Goal: Task Accomplishment & Management: Manage account settings

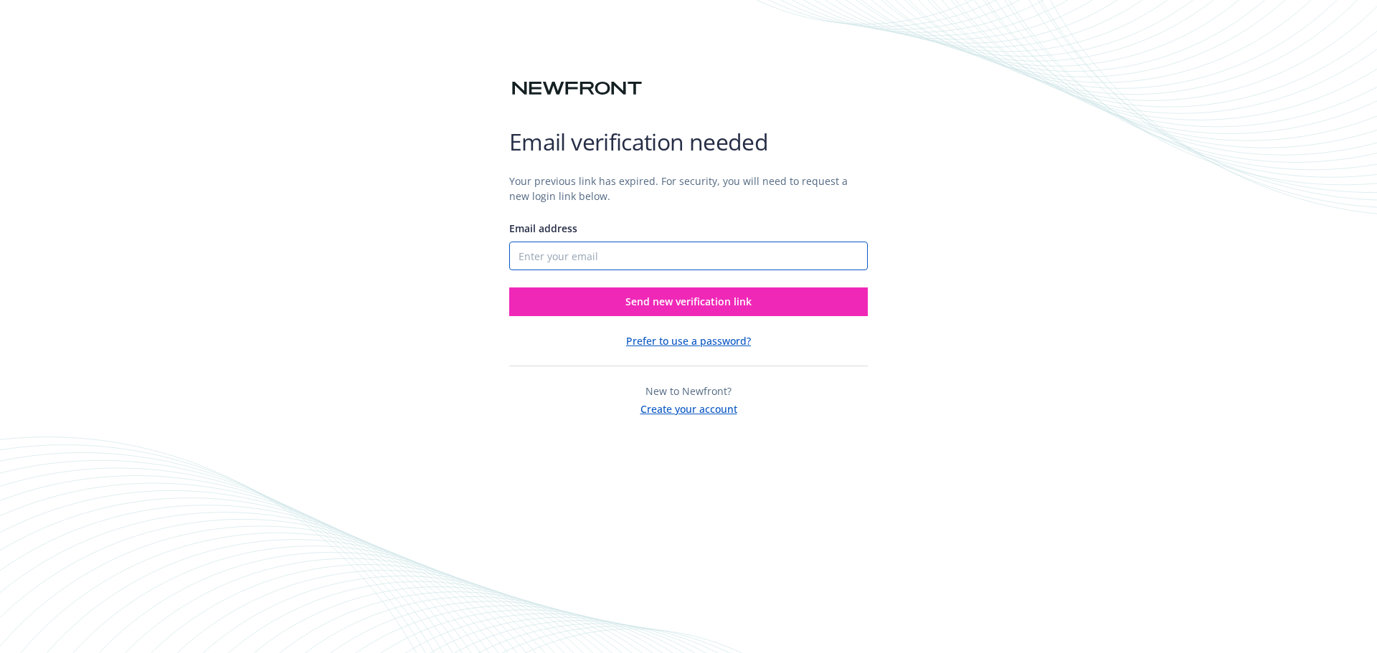
click at [648, 254] on input "Email address" at bounding box center [688, 256] width 359 height 29
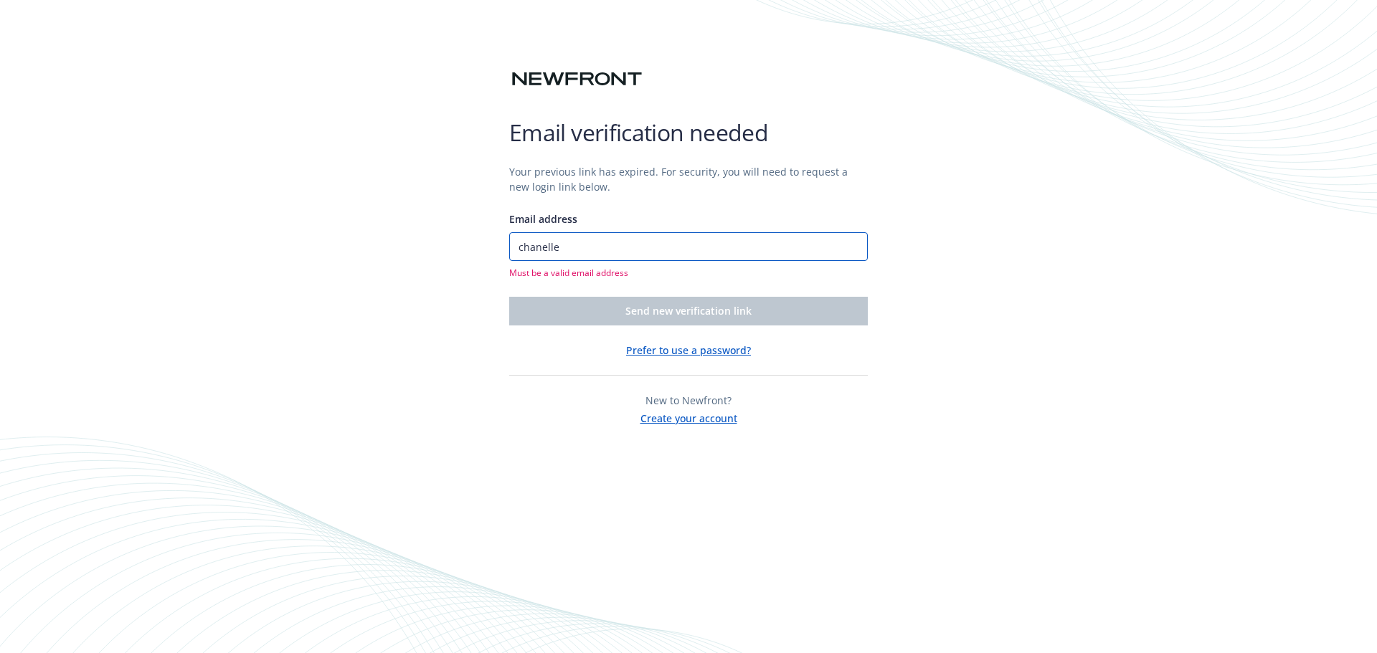
type input "chanelle@amrci.com"
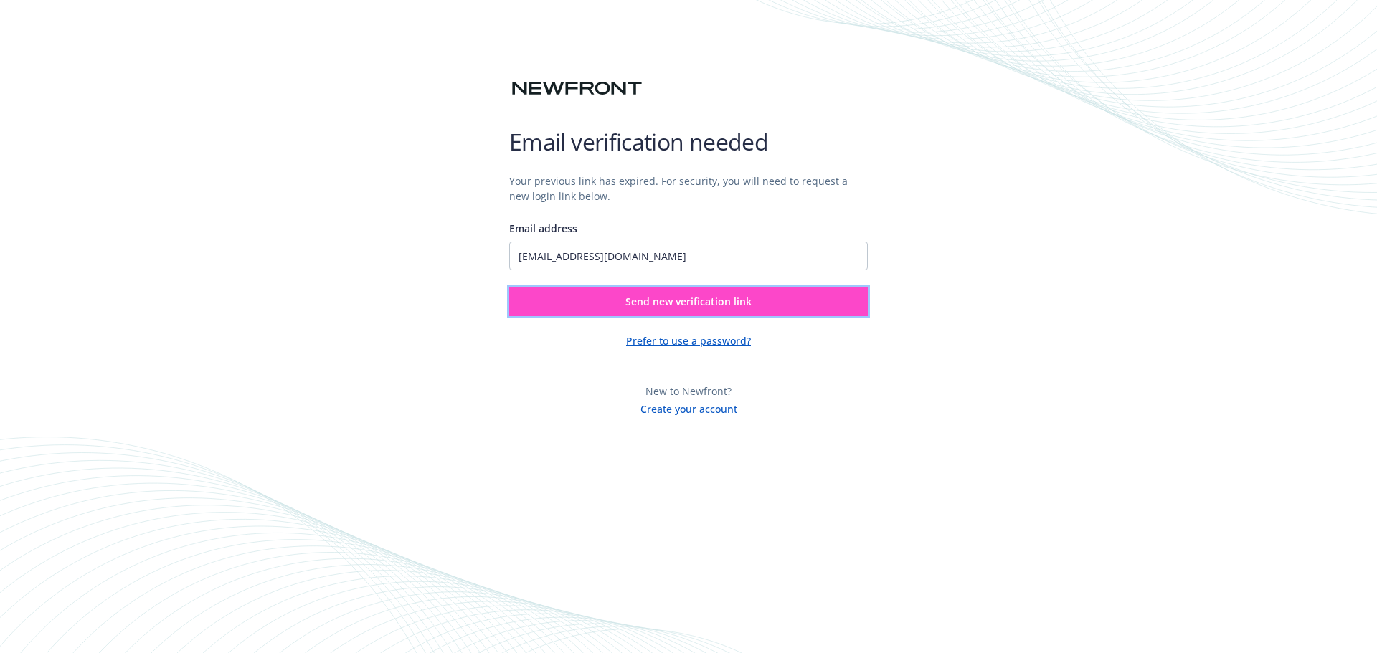
click at [615, 303] on button "Send new verification link" at bounding box center [688, 302] width 359 height 29
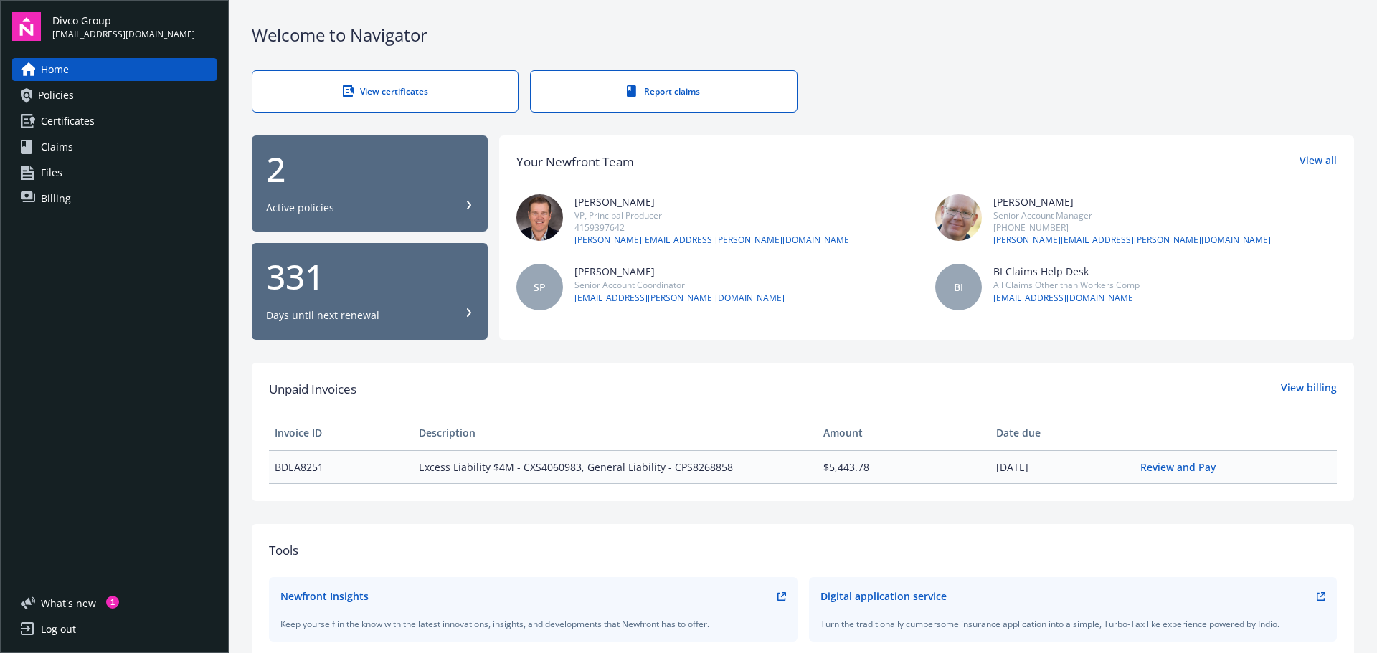
click at [54, 91] on span "Policies" at bounding box center [56, 95] width 36 height 23
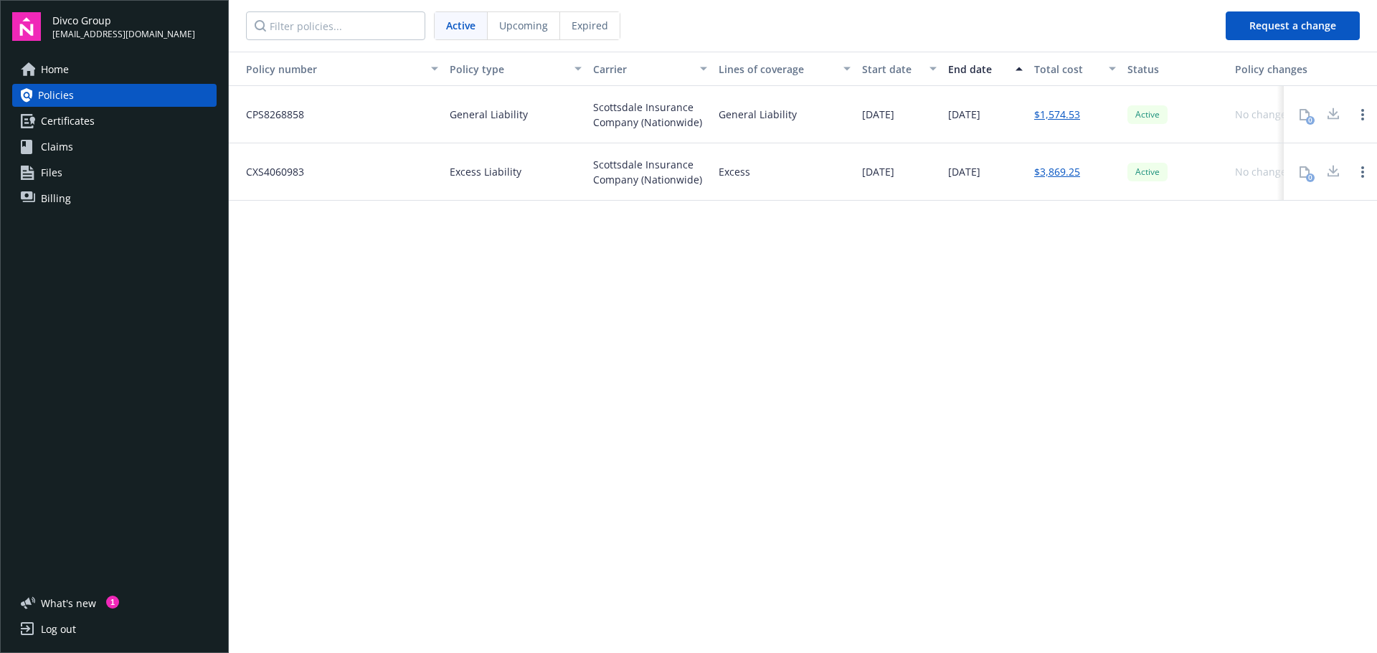
click at [82, 119] on span "Certificates" at bounding box center [68, 121] width 54 height 23
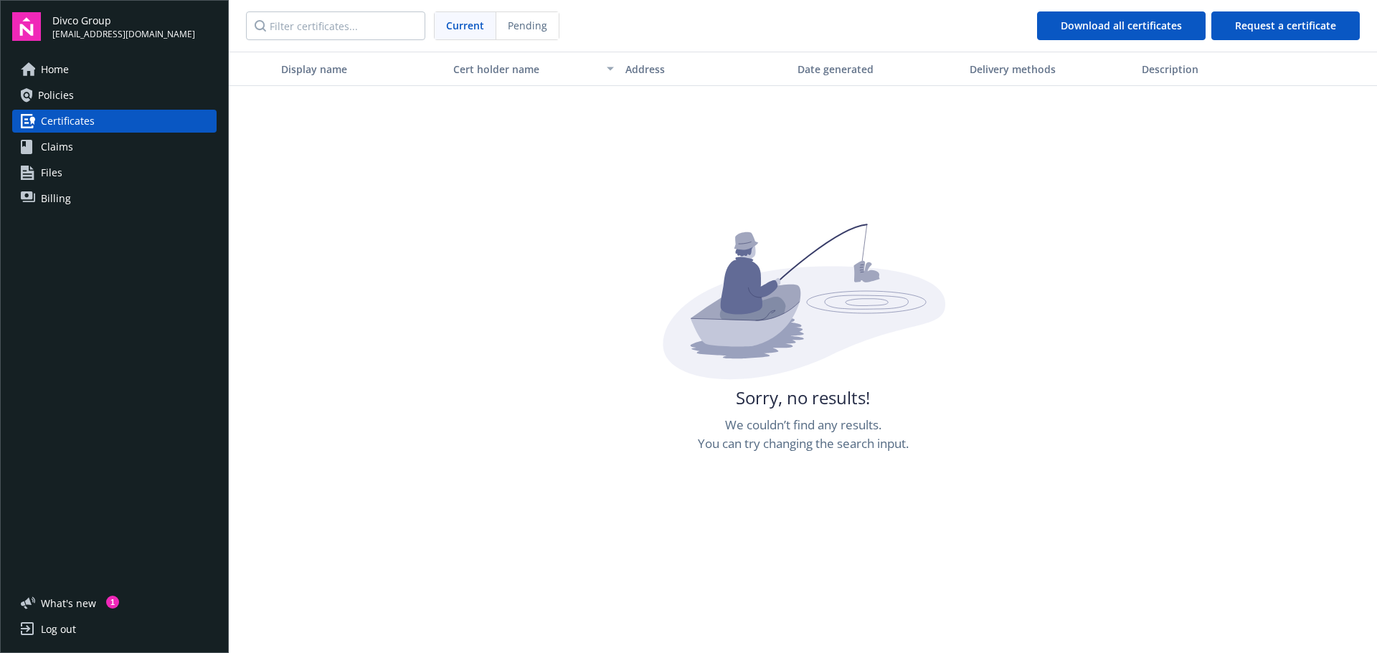
click at [60, 190] on span "Billing" at bounding box center [56, 198] width 30 height 23
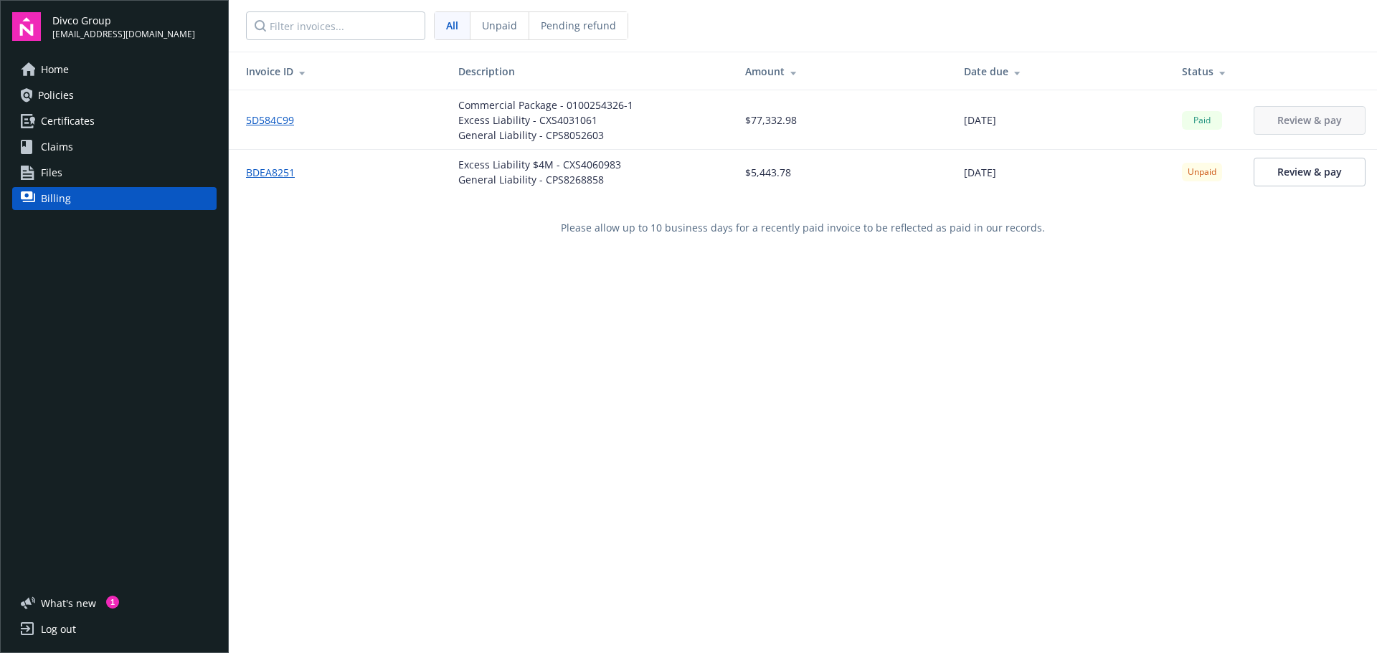
click at [1207, 122] on div "Paid" at bounding box center [1202, 120] width 40 height 19
click at [265, 121] on link "5D584C99" at bounding box center [276, 120] width 60 height 15
click at [543, 100] on div "Commercial Package - 0100254326-1" at bounding box center [545, 105] width 175 height 15
click at [544, 127] on div "Excess Liability - CXS4031061" at bounding box center [545, 120] width 175 height 15
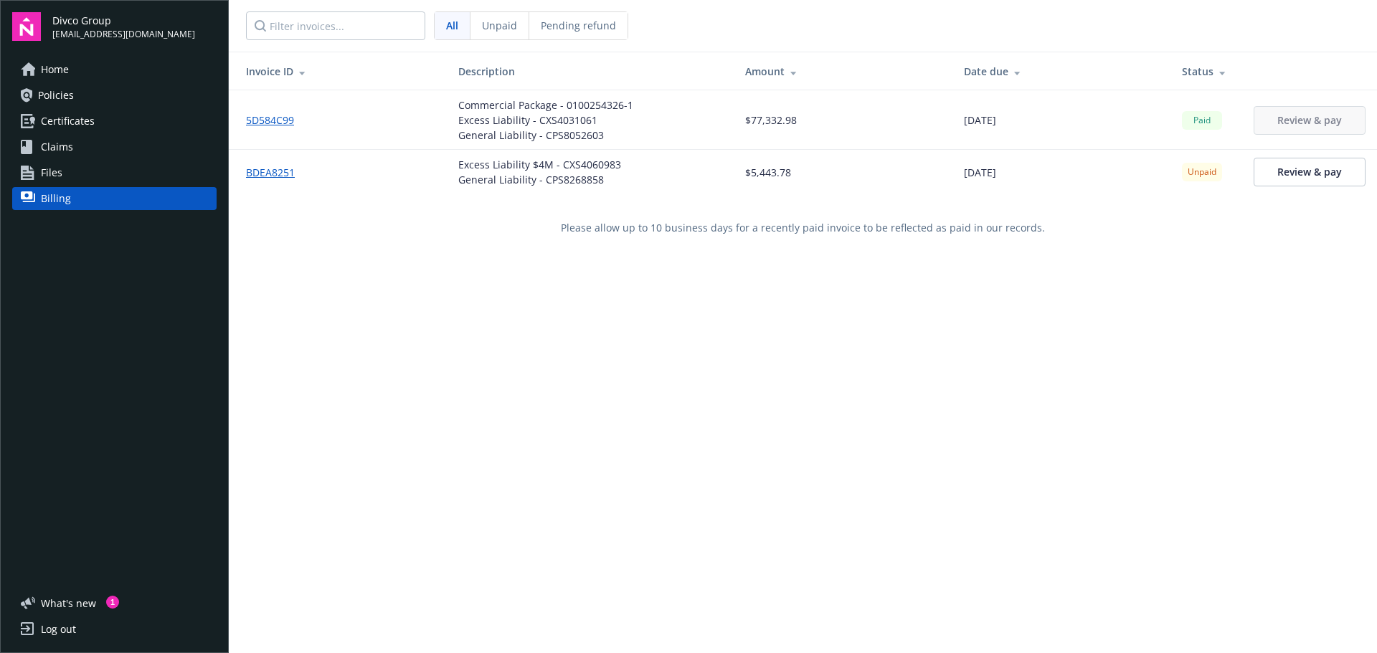
click at [81, 174] on link "Files" at bounding box center [114, 172] width 204 height 23
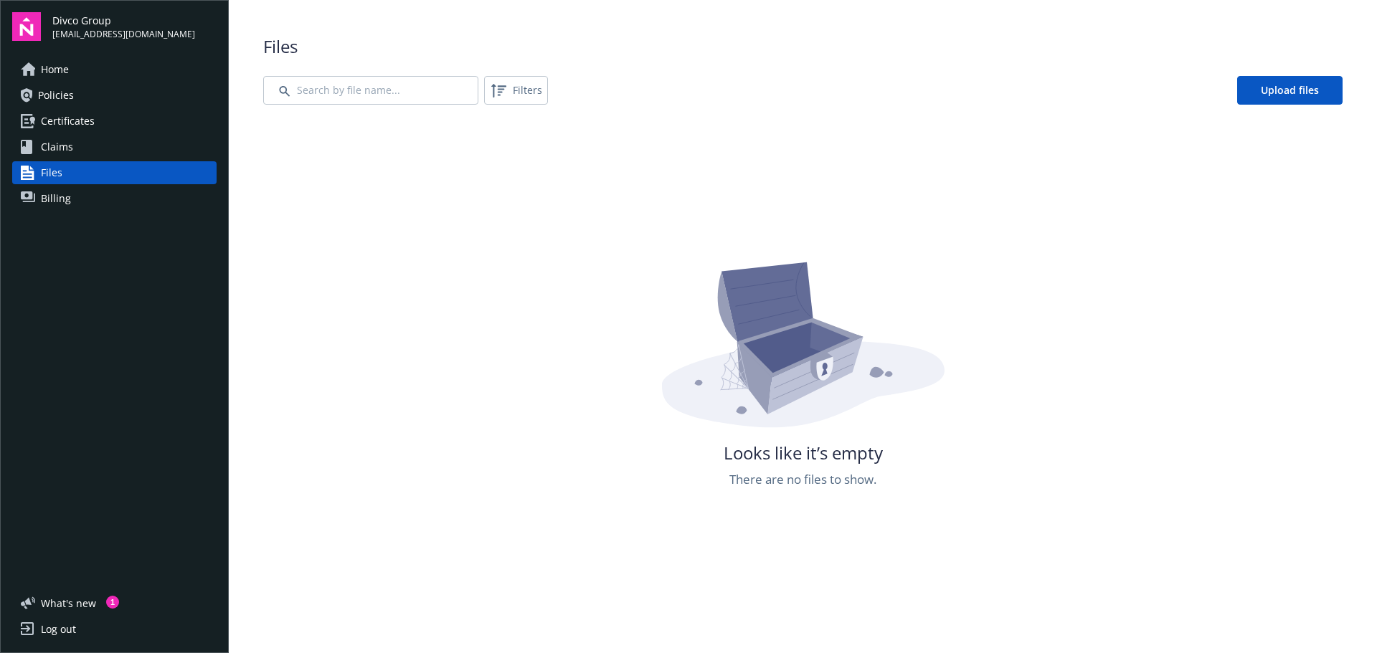
click at [80, 204] on link "Billing" at bounding box center [114, 198] width 204 height 23
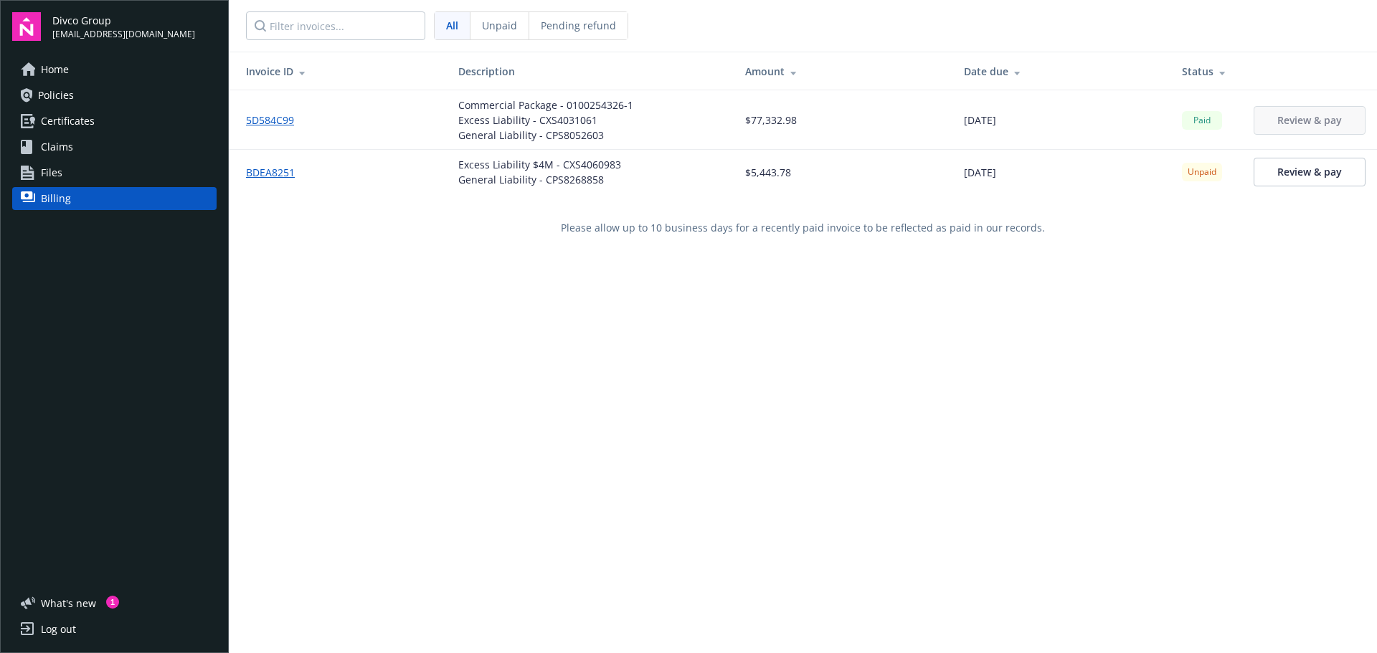
click at [128, 116] on link "Certificates" at bounding box center [114, 121] width 204 height 23
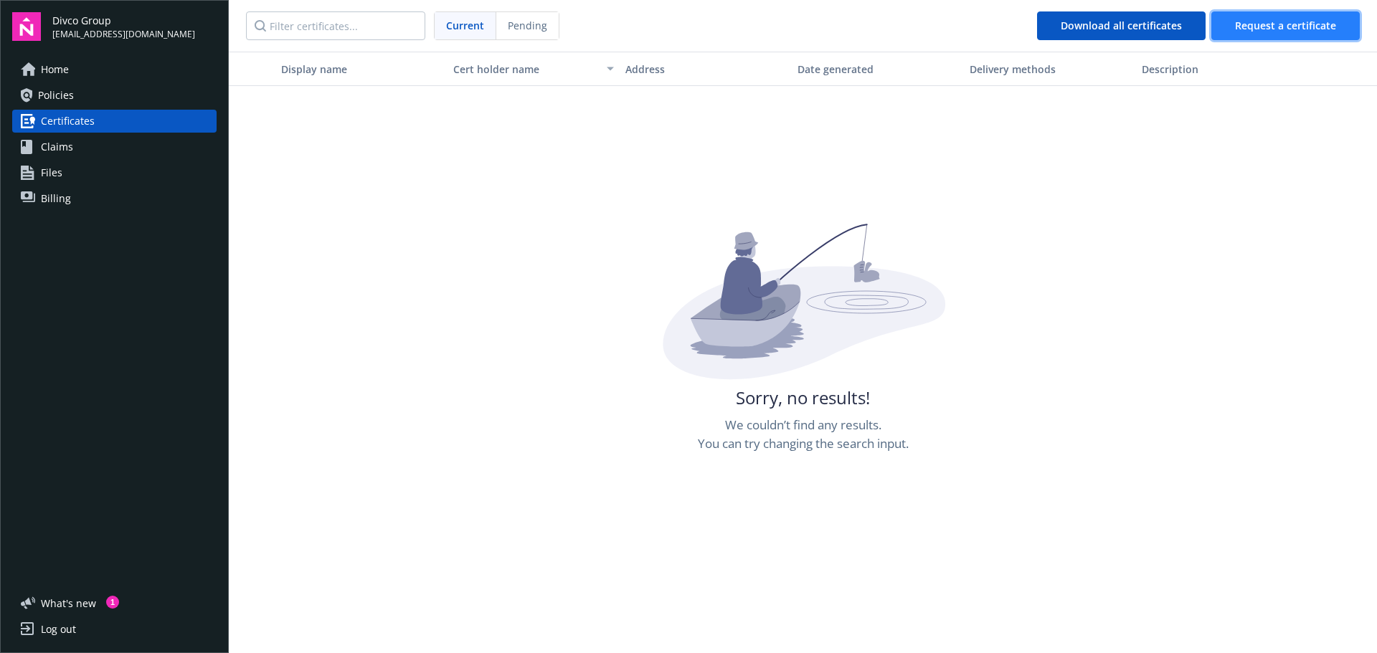
click at [1272, 14] on button "Request a certificate" at bounding box center [1285, 25] width 148 height 29
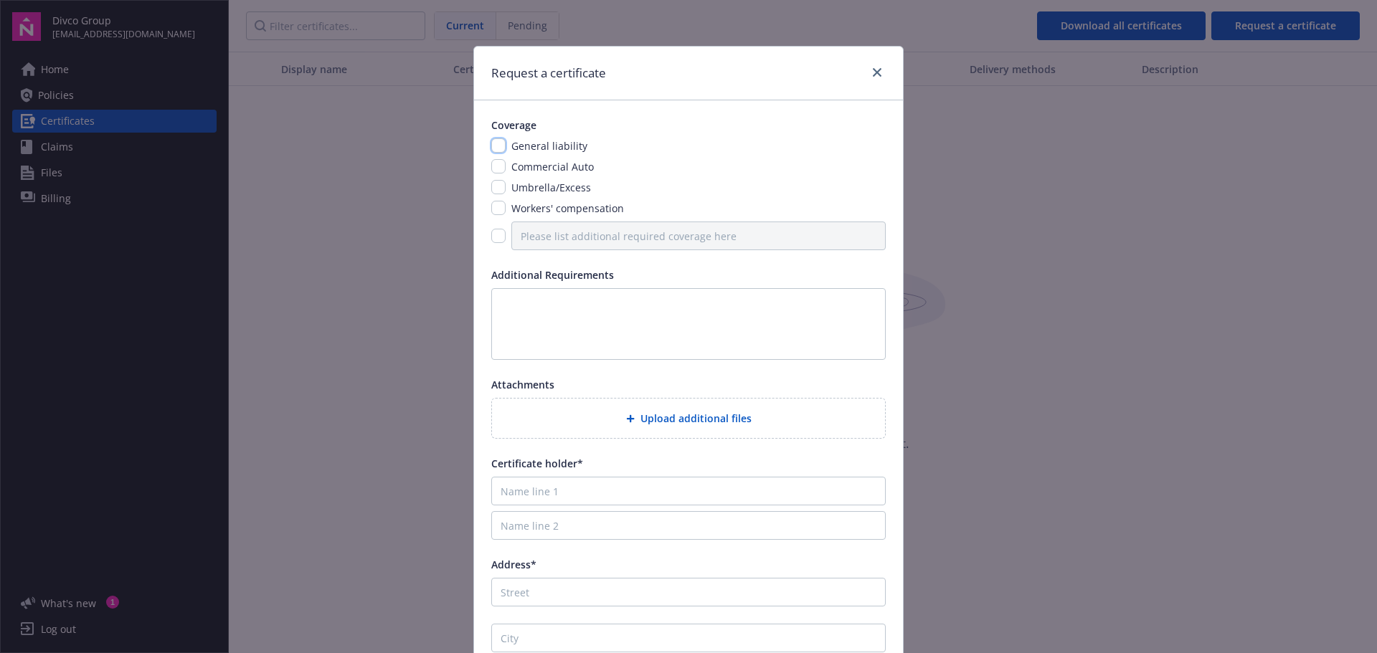
click at [498, 147] on input "checkbox" at bounding box center [498, 145] width 14 height 14
checkbox input "true"
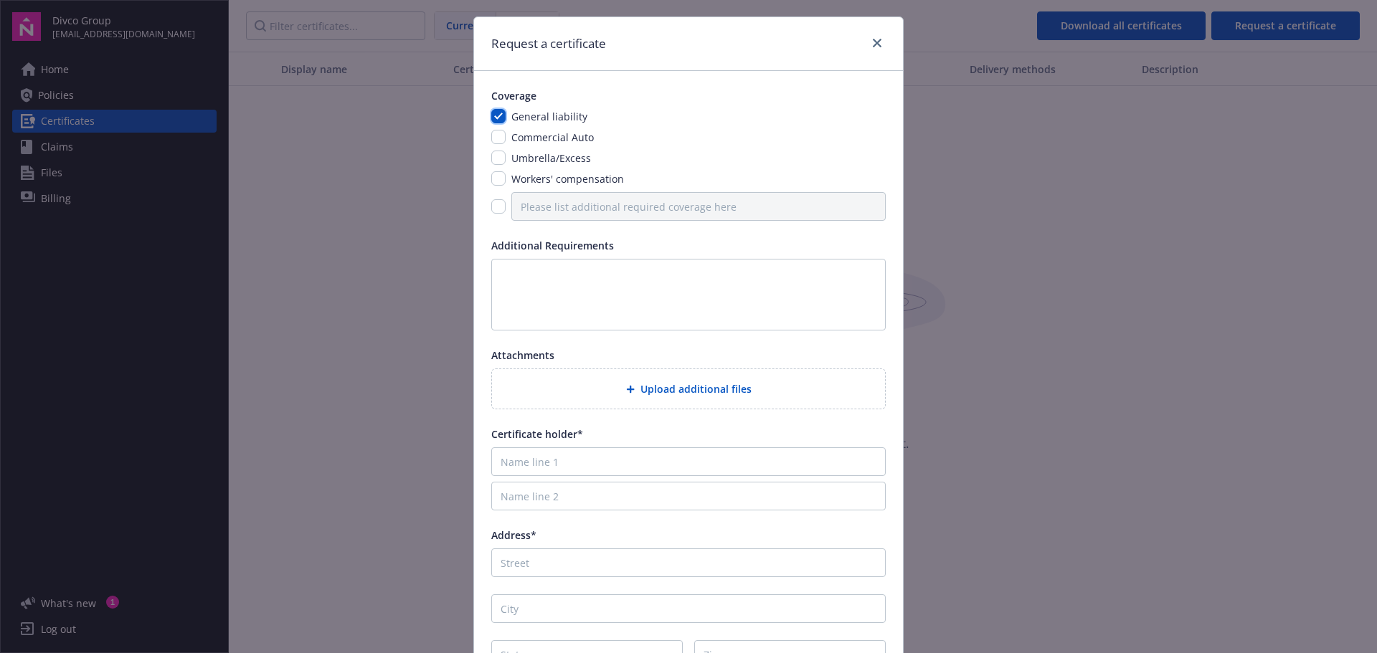
scroll to position [101, 0]
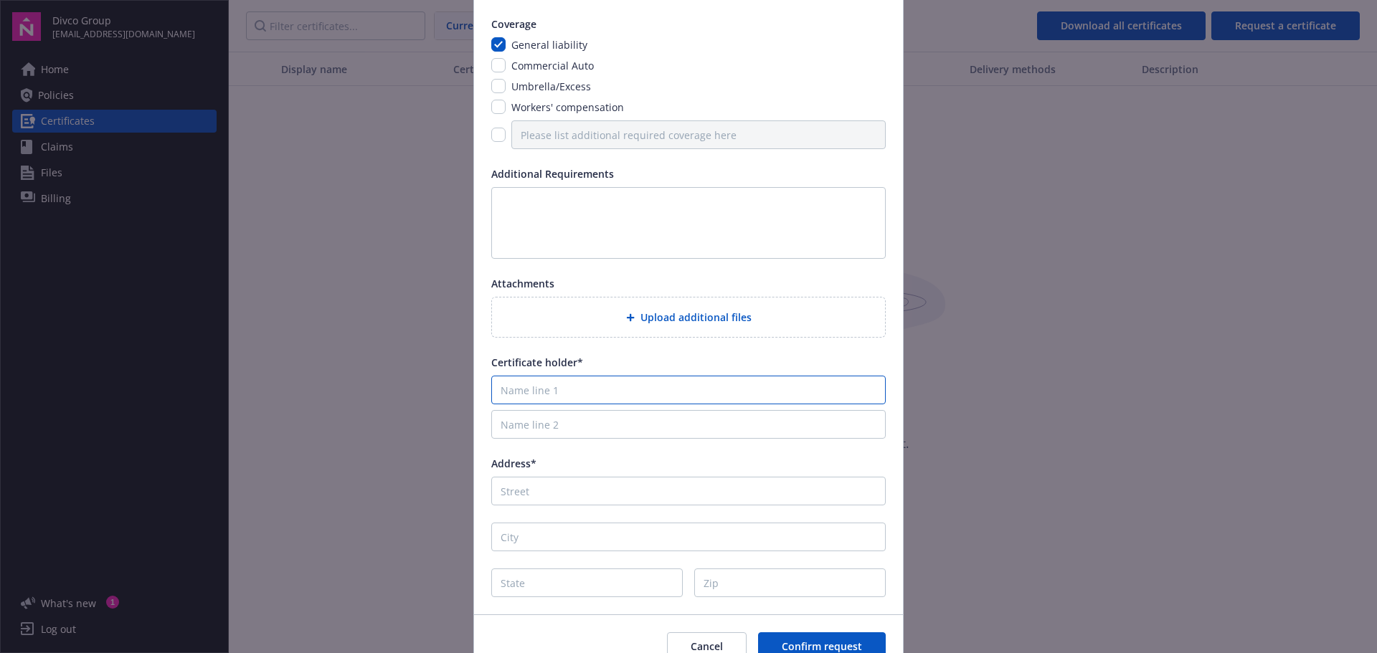
click at [542, 390] on input "Name line 1" at bounding box center [688, 390] width 394 height 29
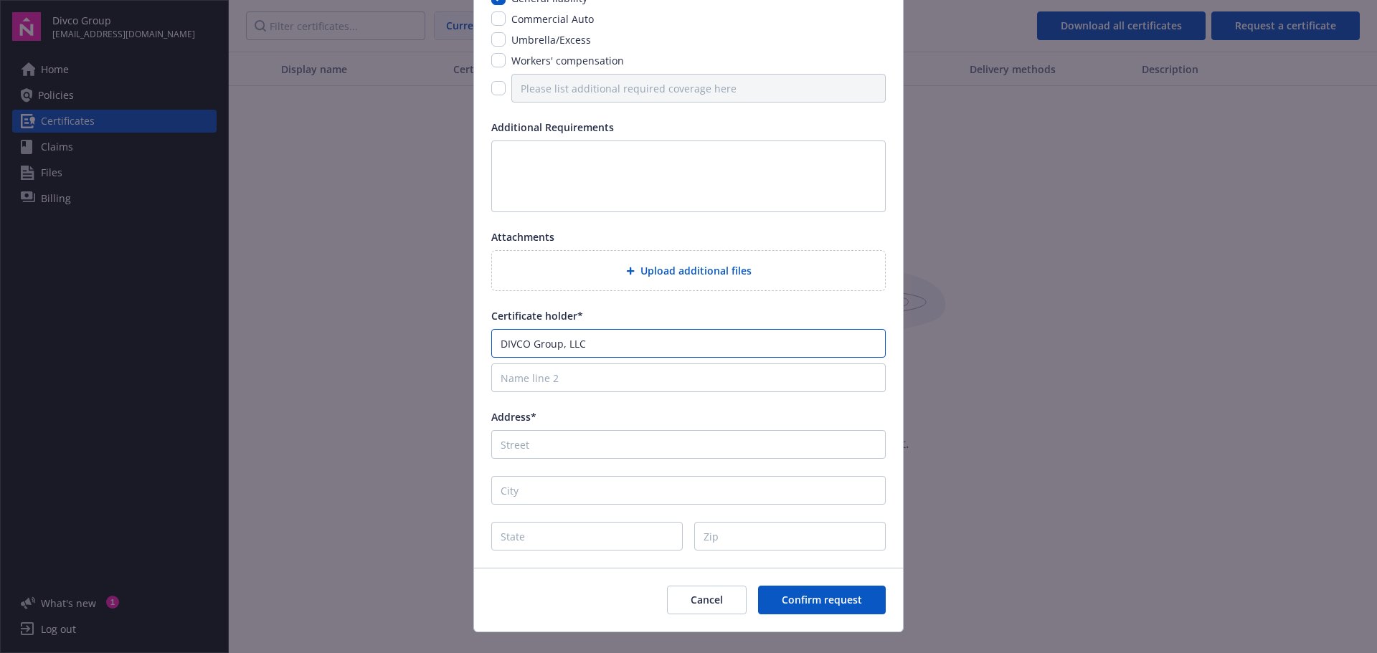
scroll to position [173, 0]
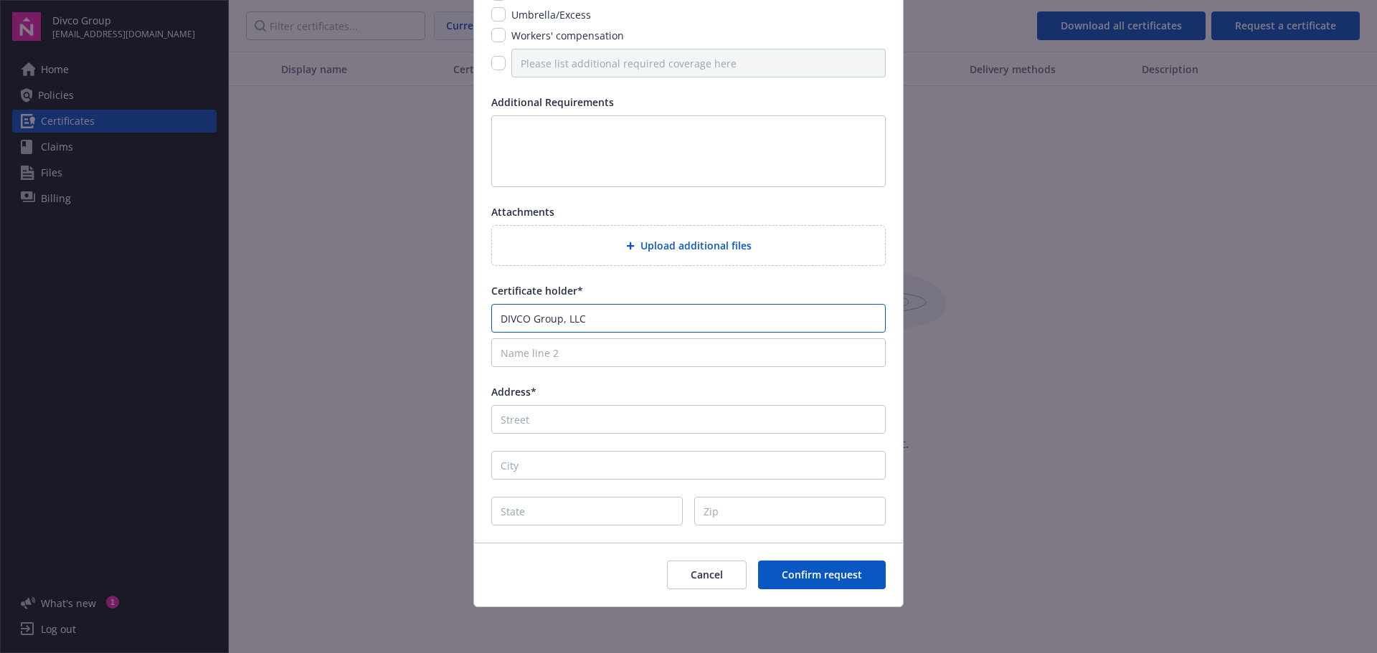
type input "DIVCO Group, LLC"
click at [539, 417] on input "Address*" at bounding box center [688, 419] width 394 height 29
type input "1489 Webster st., Suite #218"
type input "Chanelle Obata"
type input "San Francisco"
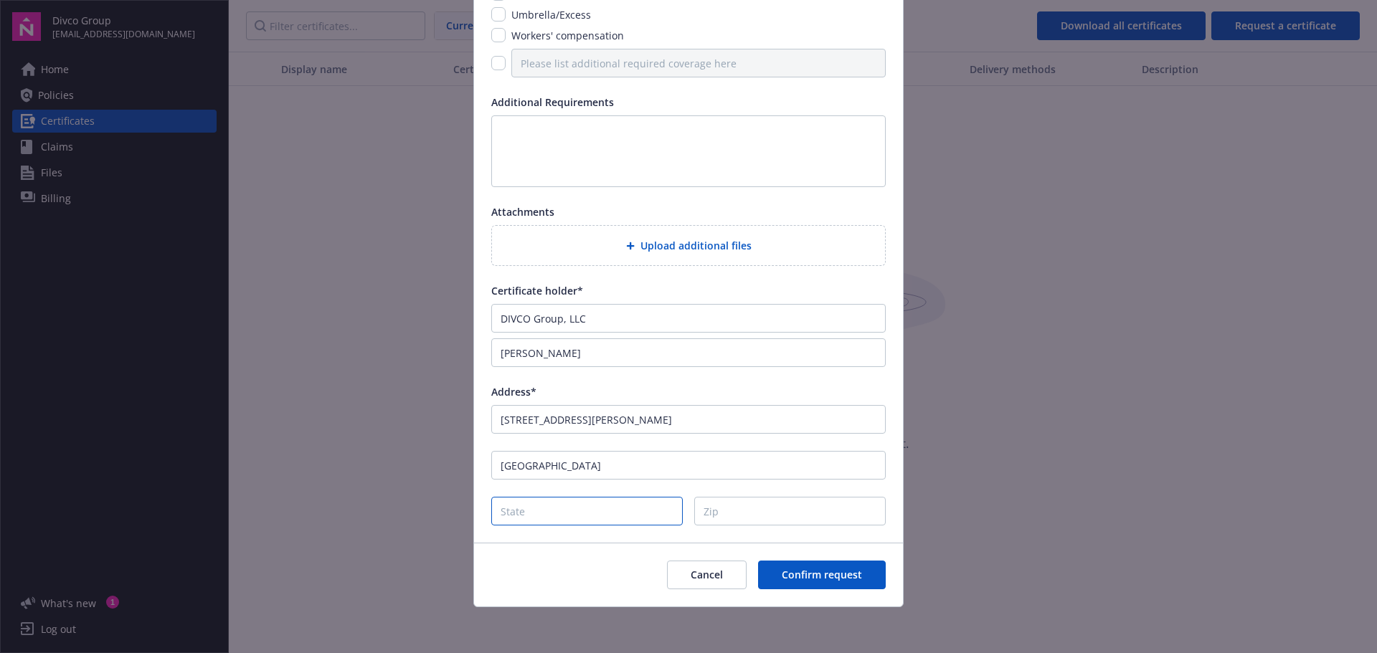
type input "California"
type input "94115"
click at [595, 357] on input "Chanelle Obata" at bounding box center [688, 353] width 394 height 29
drag, startPoint x: 595, startPoint y: 357, endPoint x: 452, endPoint y: 359, distance: 142.8
click at [452, 359] on div "Request a certificate Coverage General liability Commercial Auto Umbrella/Exces…" at bounding box center [688, 326] width 1377 height 653
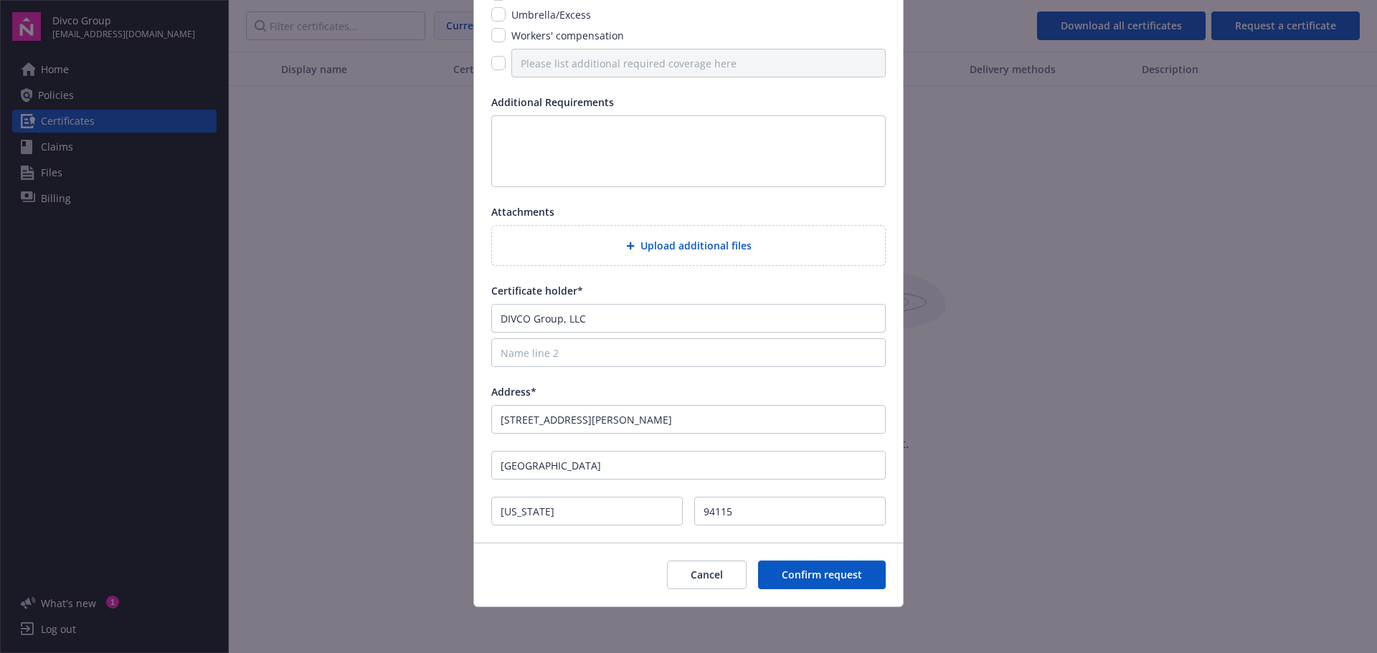
click at [793, 275] on div "Coverage General liability Commercial Auto Umbrella/Excess Workers' compensatio…" at bounding box center [688, 235] width 429 height 615
click at [813, 576] on span "Confirm request" at bounding box center [822, 575] width 80 height 14
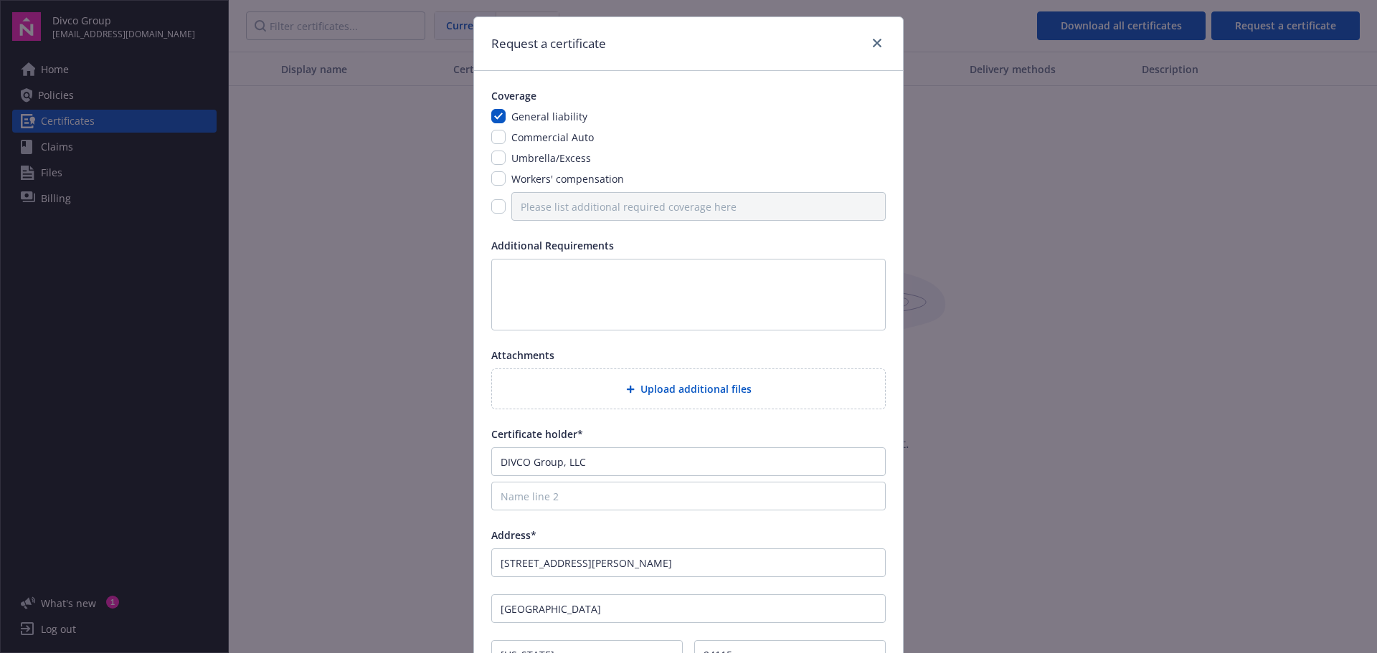
scroll to position [0, 0]
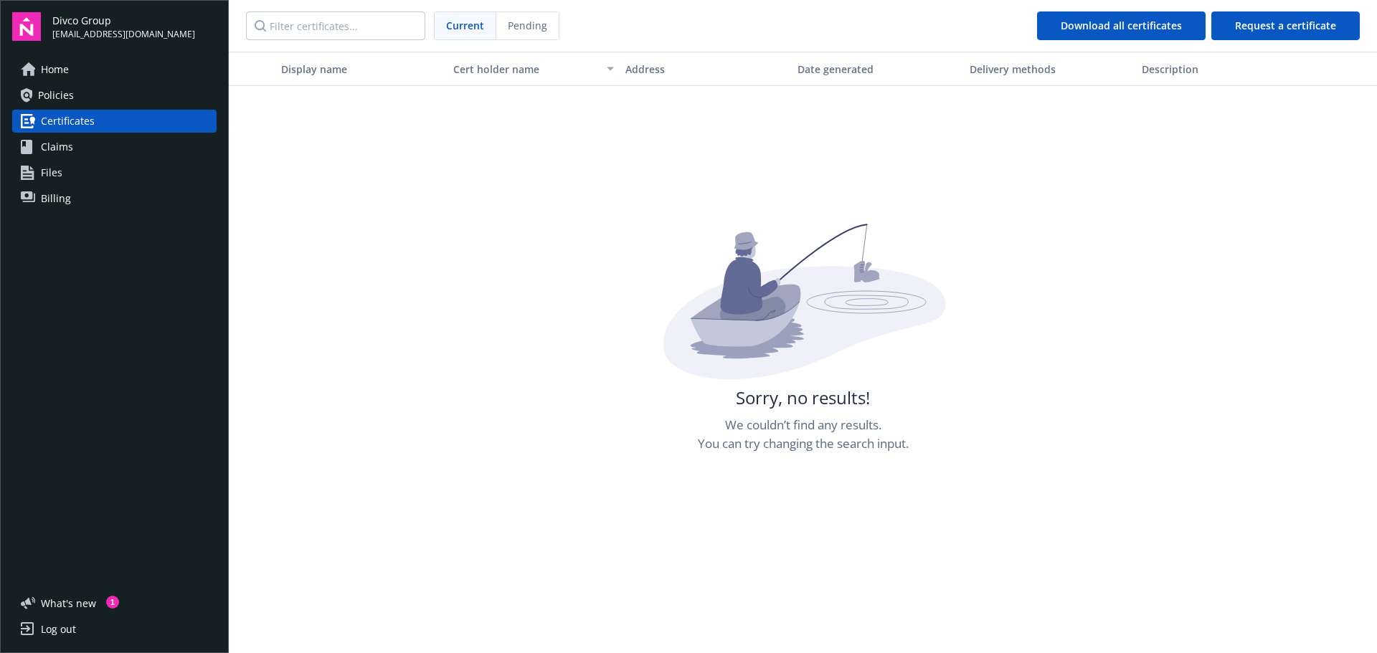
click at [1262, 250] on div "Sorry, no results! We couldn’t find any results. You can try changing the searc…" at bounding box center [803, 550] width 1148 height 653
click at [1232, 33] on button "Request a certificate" at bounding box center [1285, 25] width 148 height 29
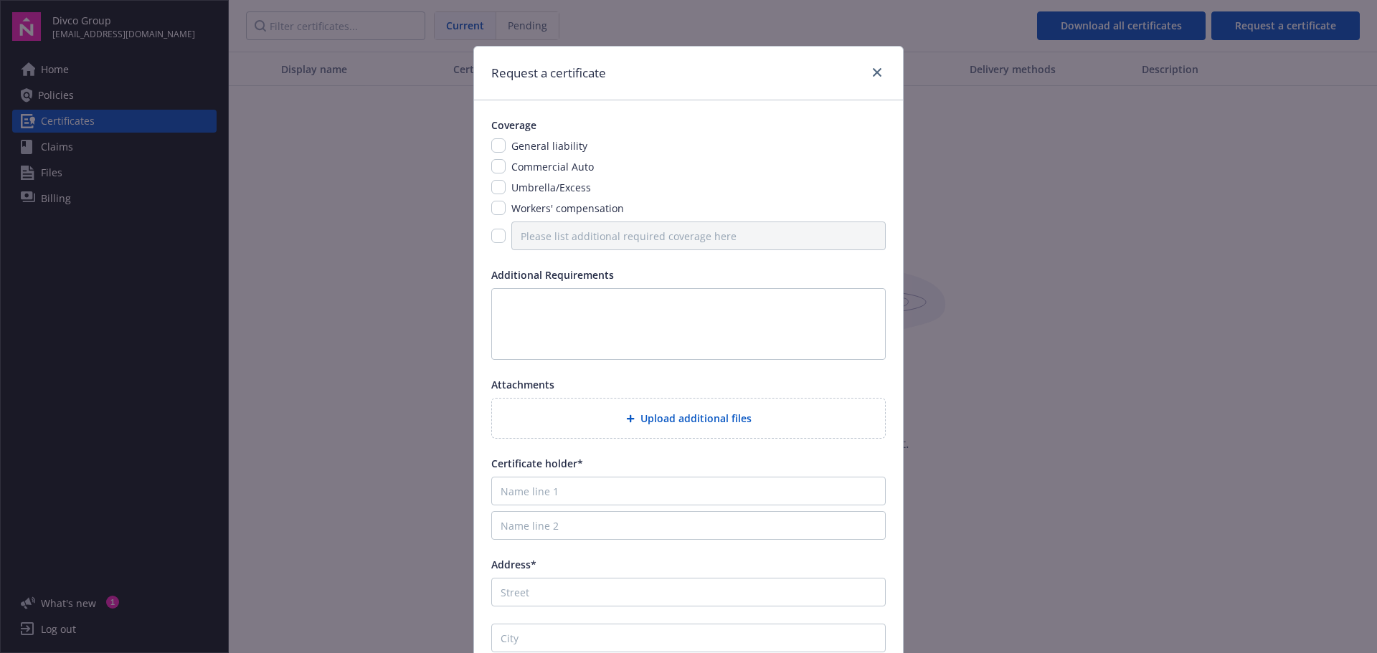
click at [520, 143] on span "General liability" at bounding box center [549, 146] width 76 height 14
click at [494, 143] on input "checkbox" at bounding box center [498, 145] width 14 height 14
checkbox input "true"
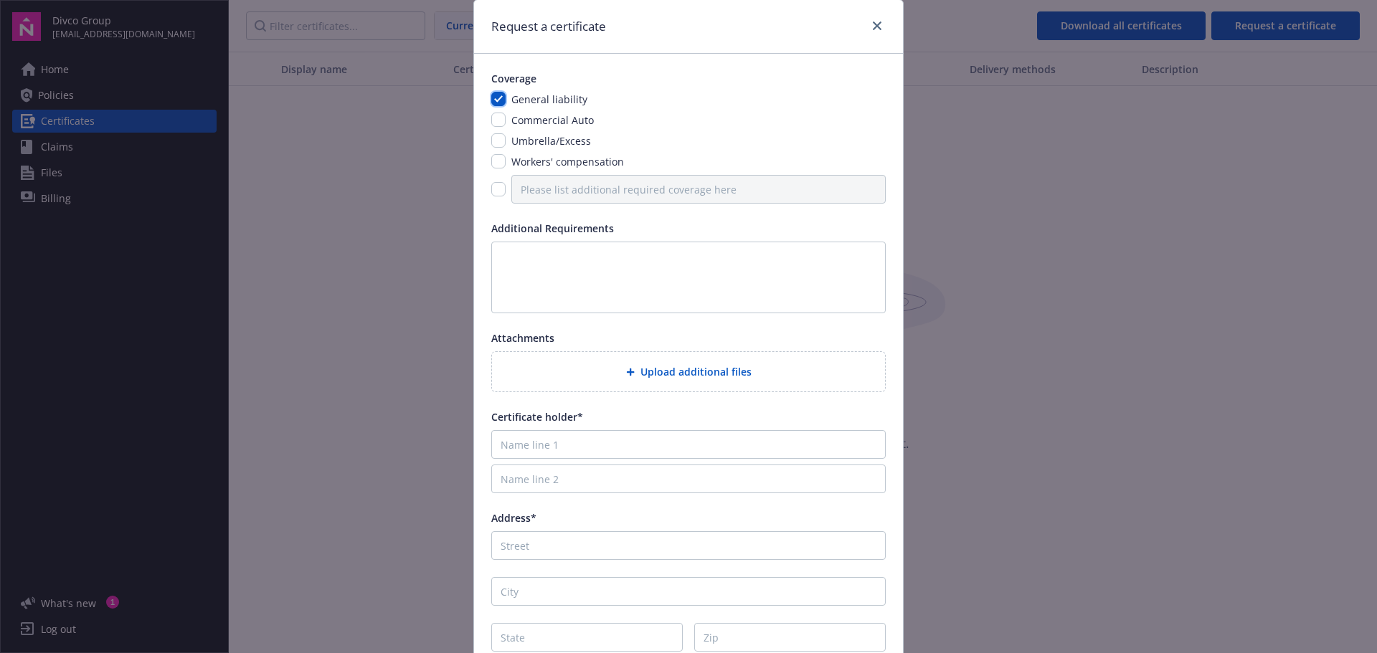
scroll to position [72, 0]
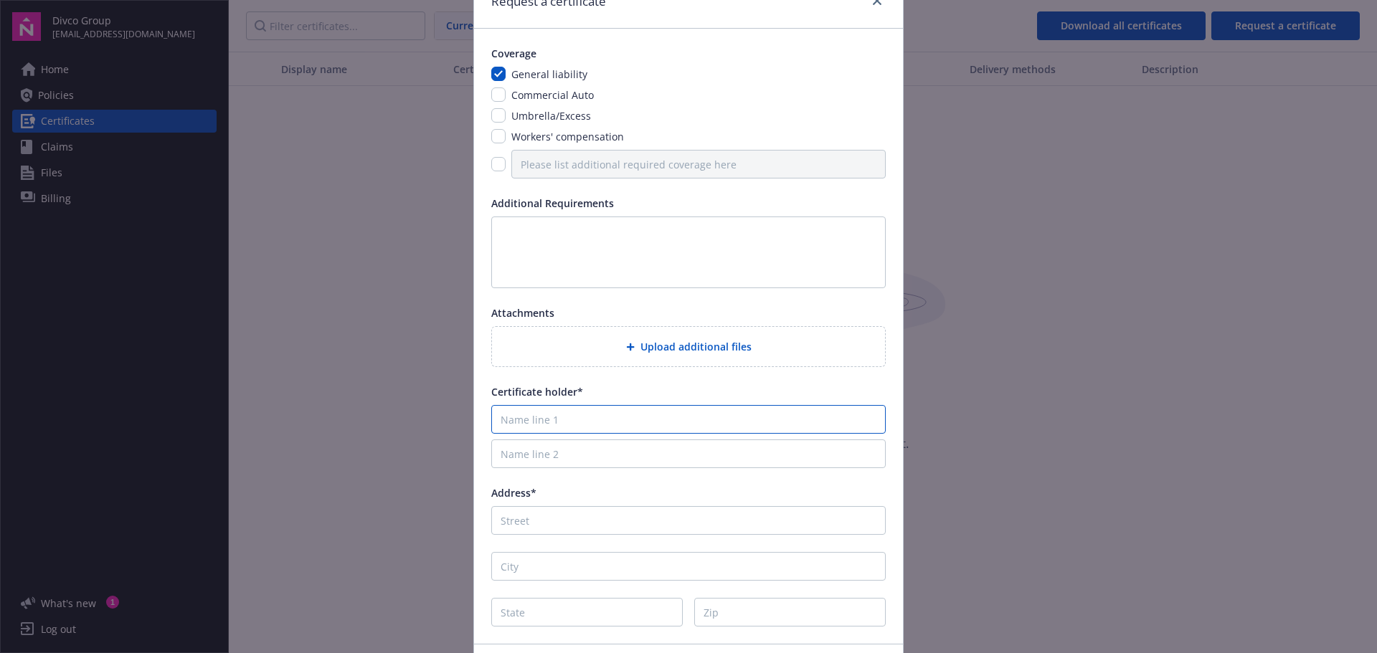
click at [547, 425] on input "Name line 1" at bounding box center [688, 419] width 394 height 29
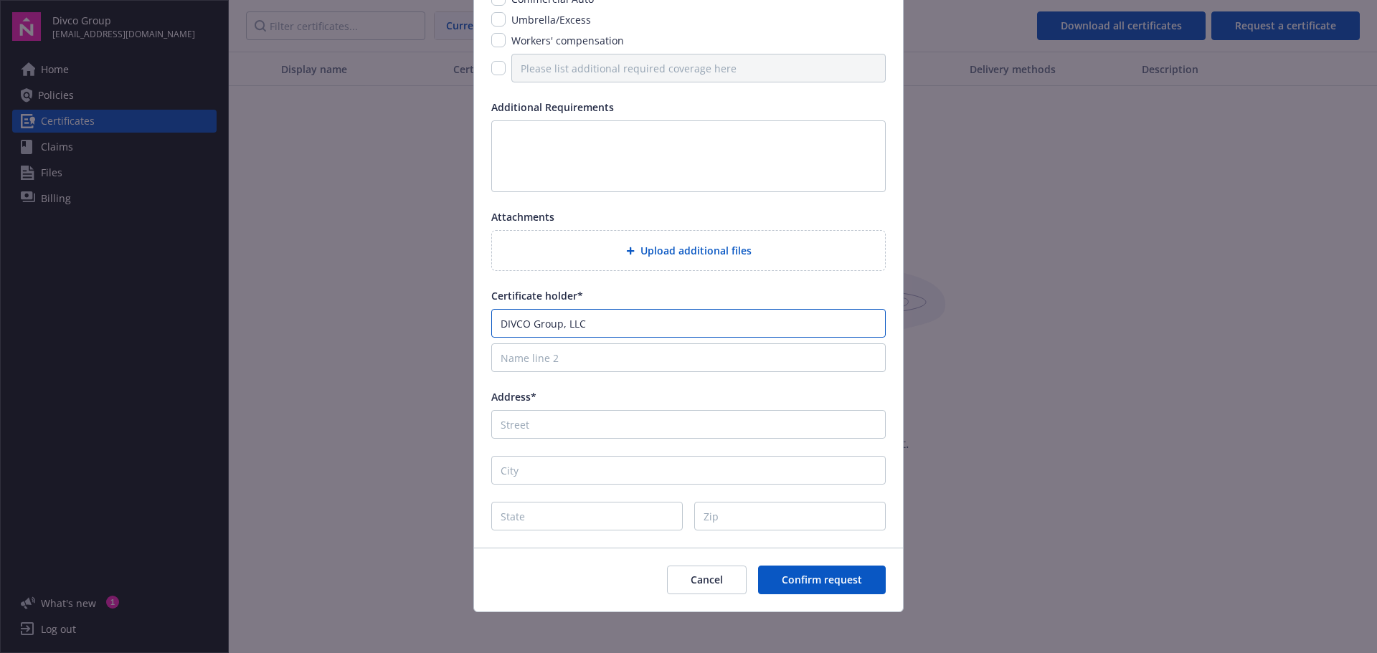
scroll to position [173, 0]
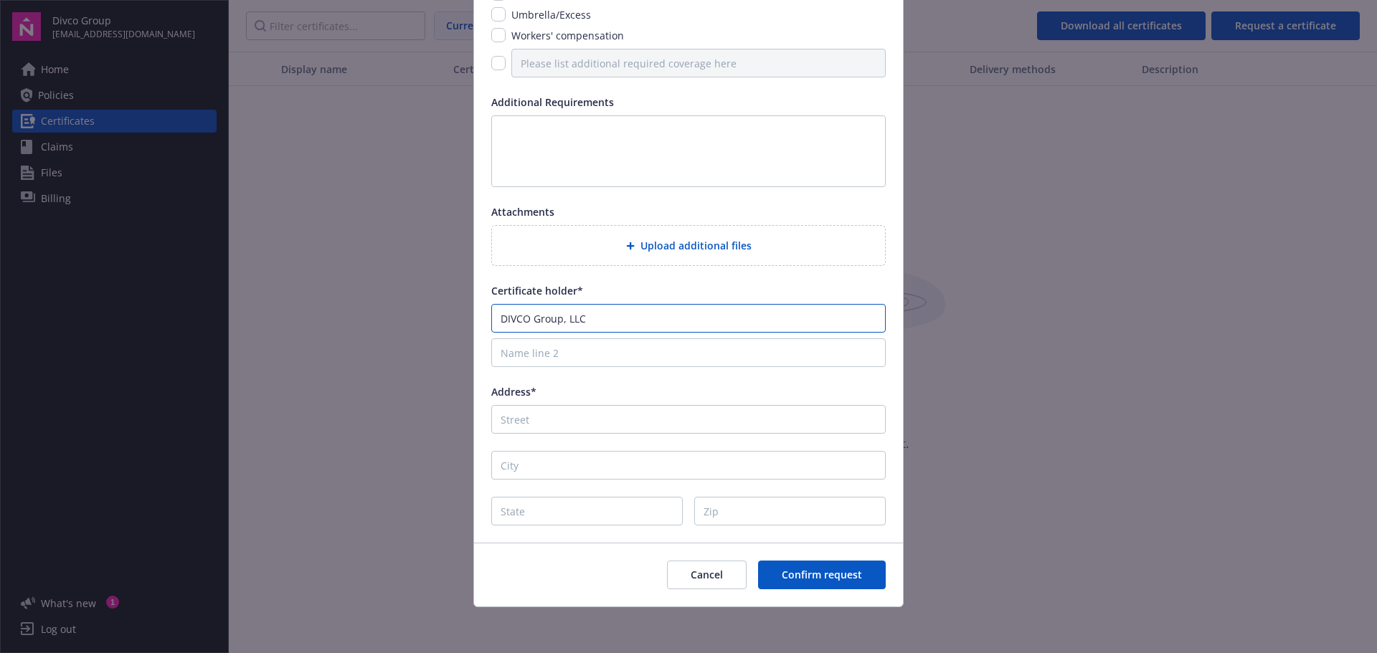
type input "DIVCO Group, LLC"
click at [544, 422] on input "Address*" at bounding box center [688, 419] width 394 height 29
type input "1740 Market St."
click at [554, 458] on input "City" at bounding box center [688, 465] width 394 height 29
type input "San Francisco"
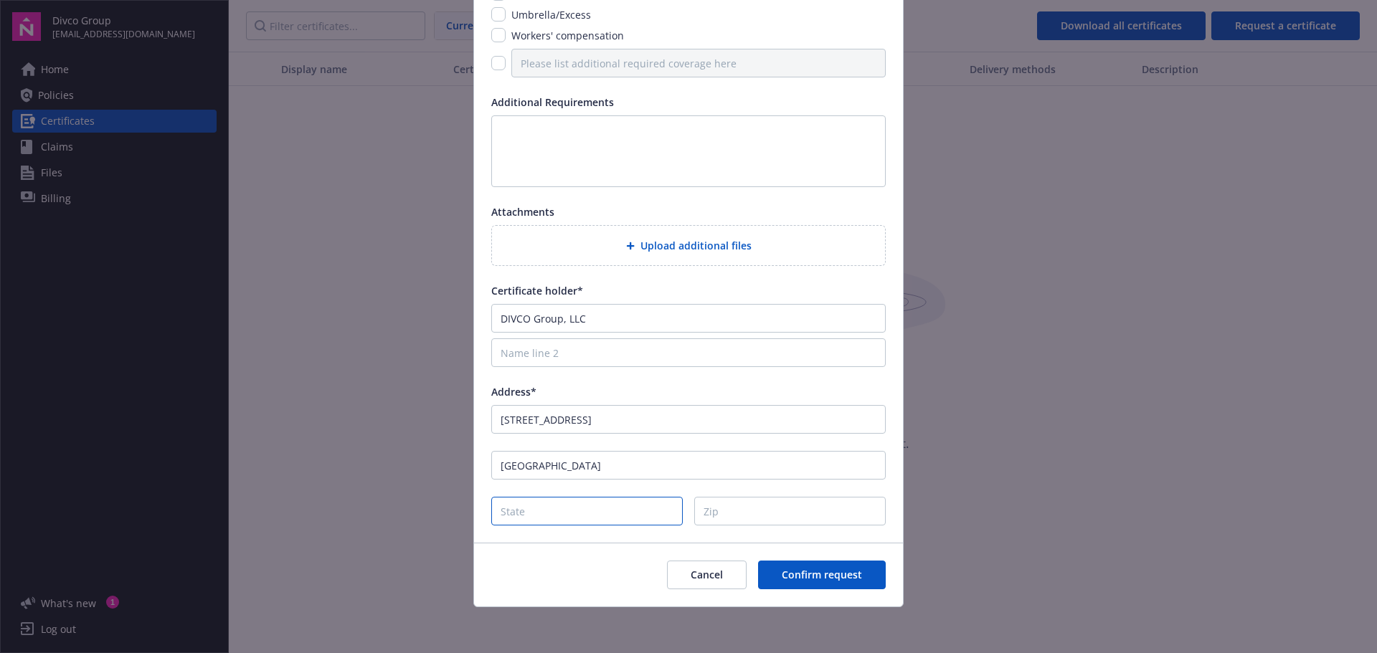
click at [536, 515] on input "State" at bounding box center [587, 511] width 192 height 29
type input "CA"
click at [736, 506] on input "Zip" at bounding box center [790, 511] width 192 height 29
type input "94102"
click at [807, 572] on span "Confirm request" at bounding box center [822, 575] width 80 height 14
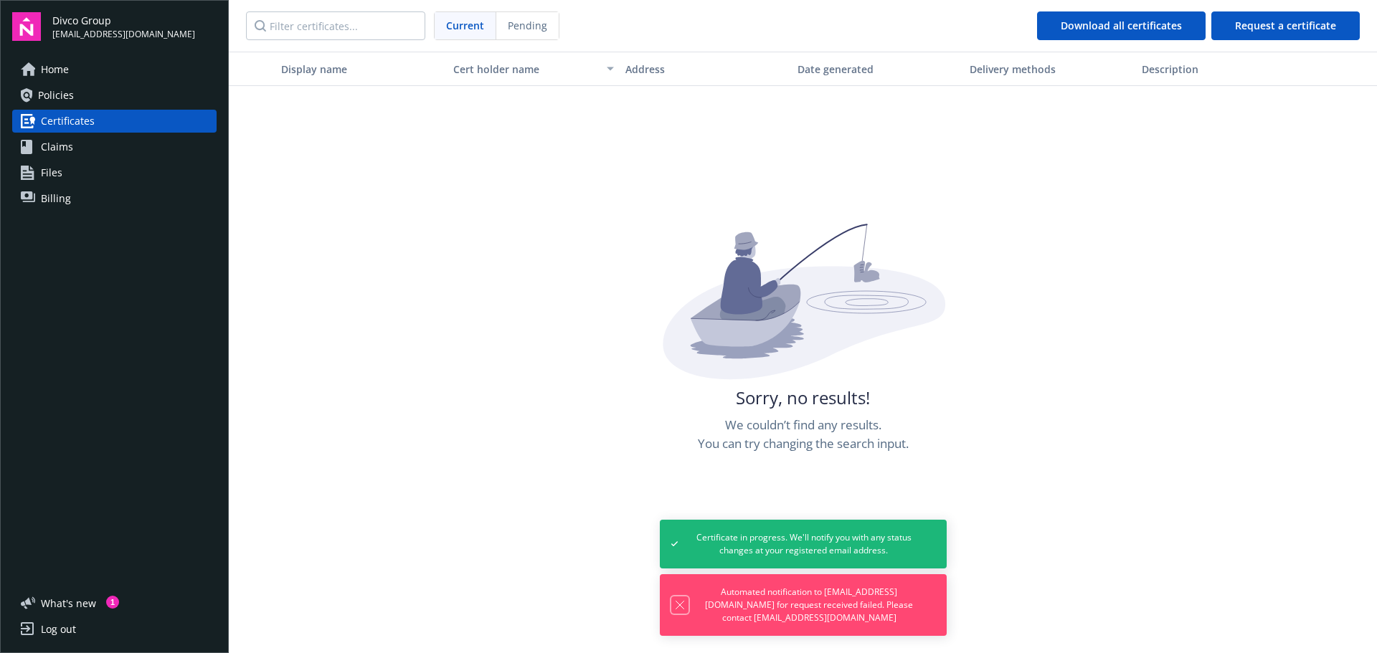
click at [681, 606] on icon "Dismiss notification" at bounding box center [679, 605] width 11 height 11
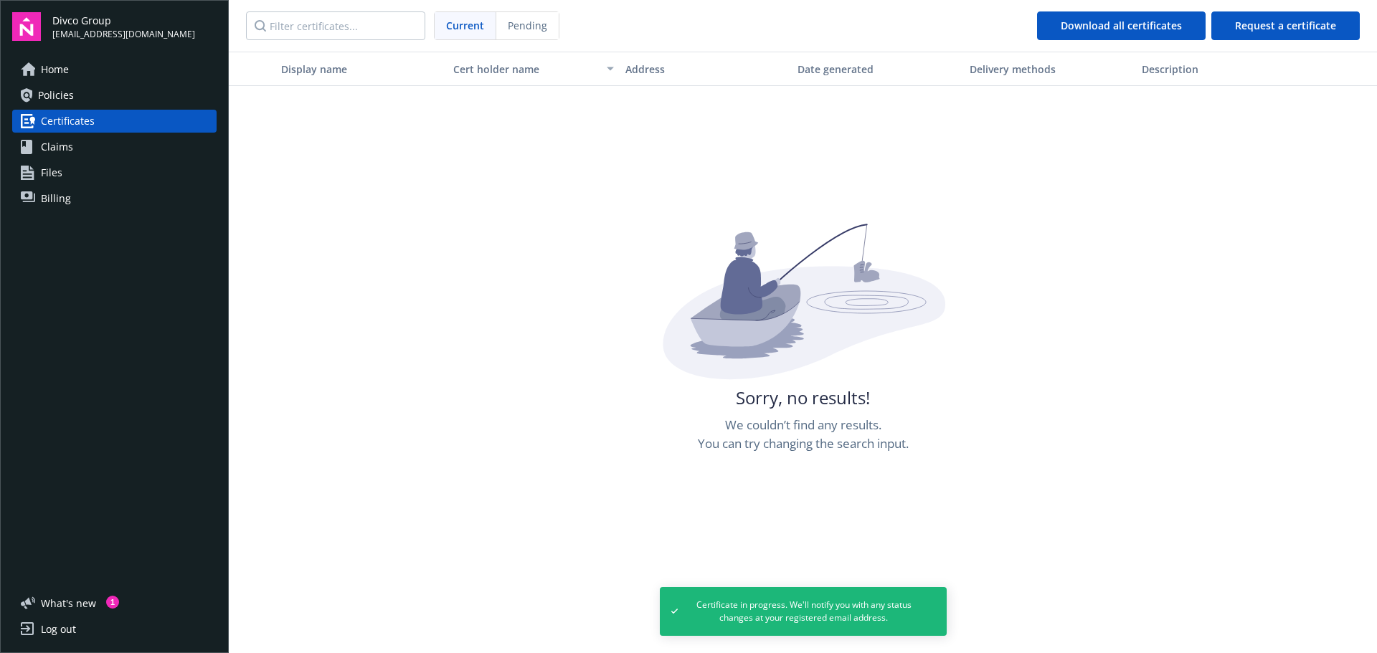
click at [547, 570] on div "Sorry, no results! We couldn’t find any results. You can try changing the searc…" at bounding box center [803, 550] width 1148 height 653
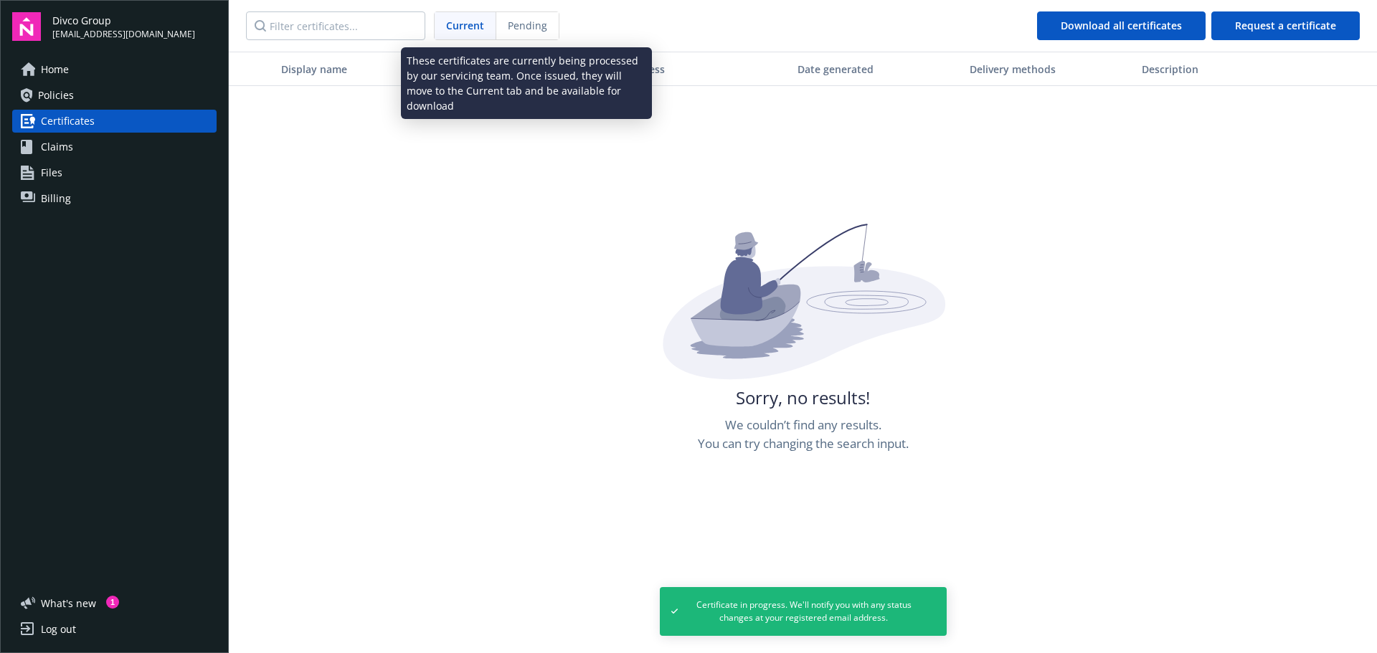
click at [521, 29] on span "Pending" at bounding box center [527, 25] width 39 height 15
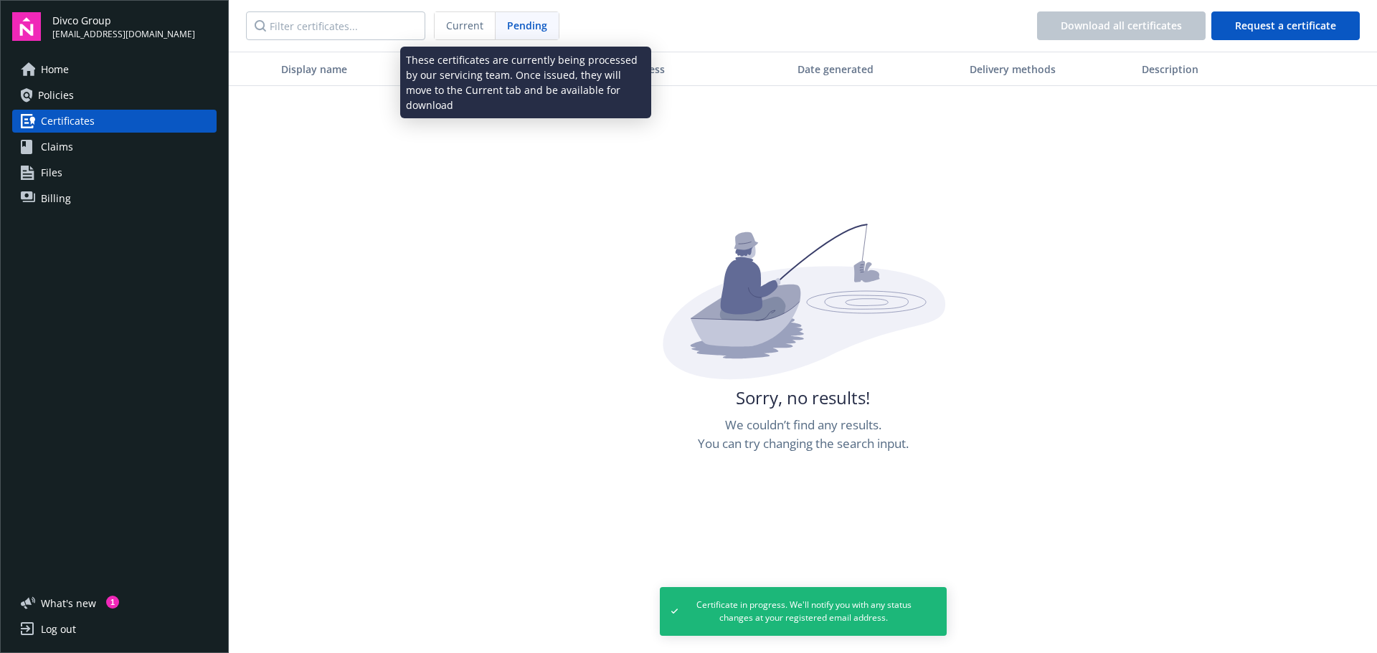
click at [533, 27] on span "Pending" at bounding box center [527, 25] width 40 height 15
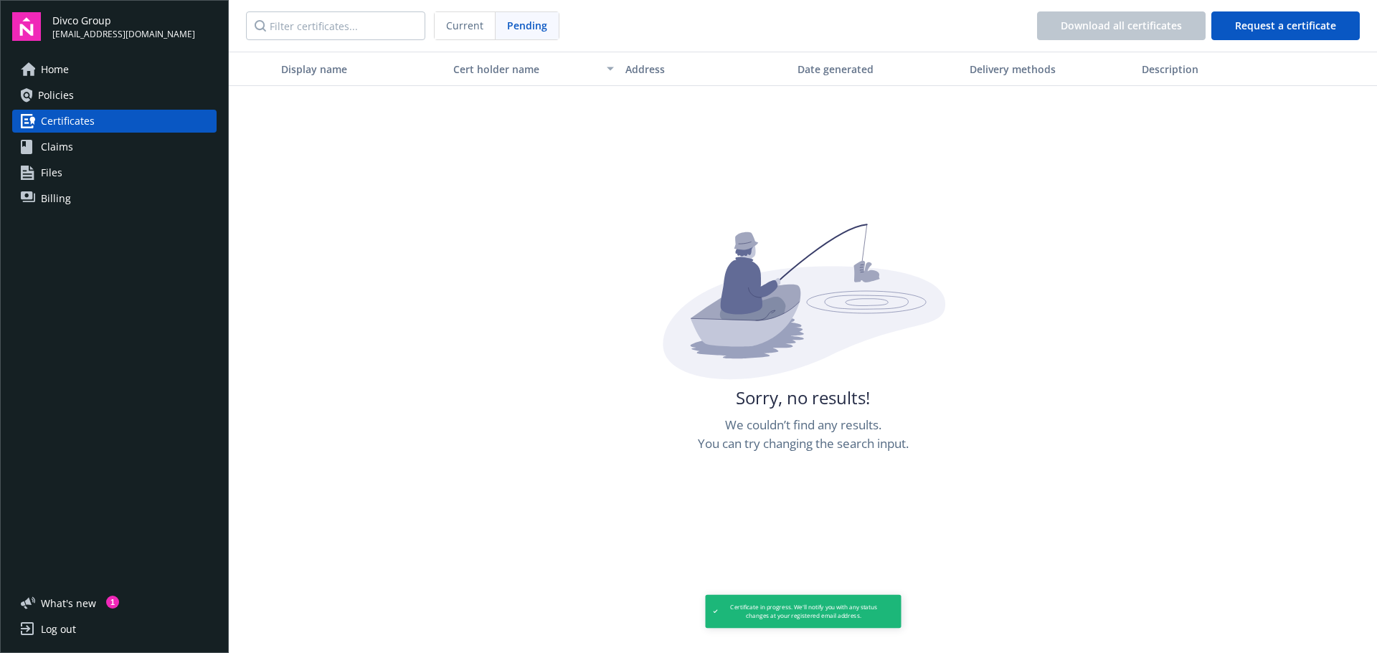
click at [464, 28] on span "Current" at bounding box center [464, 25] width 37 height 15
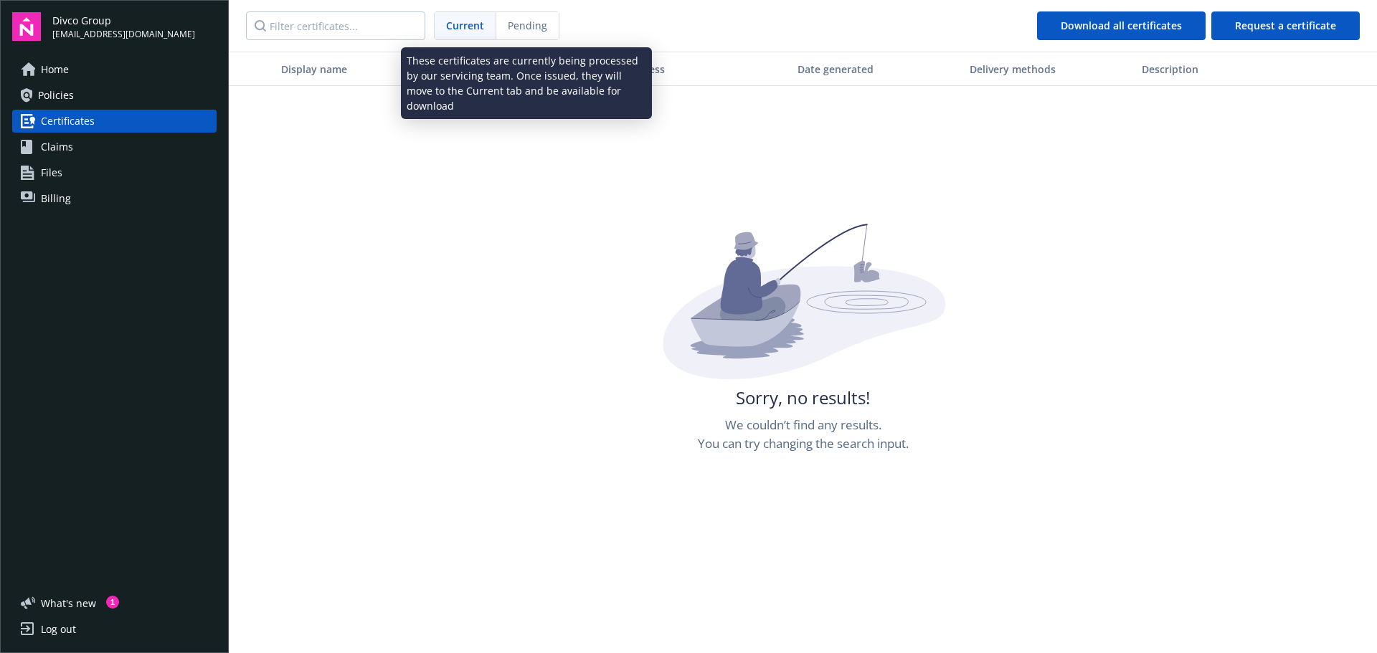
click at [556, 24] on div "Pending" at bounding box center [527, 25] width 62 height 27
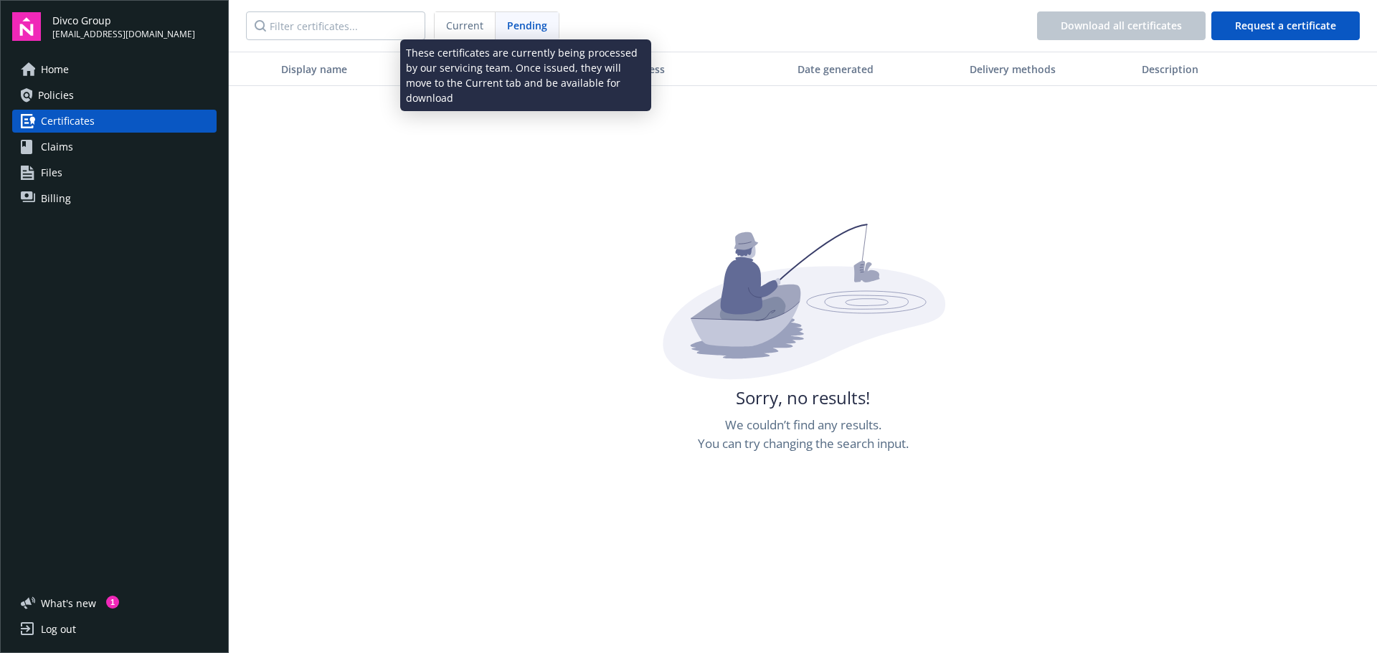
click at [472, 25] on span "Current" at bounding box center [464, 25] width 37 height 15
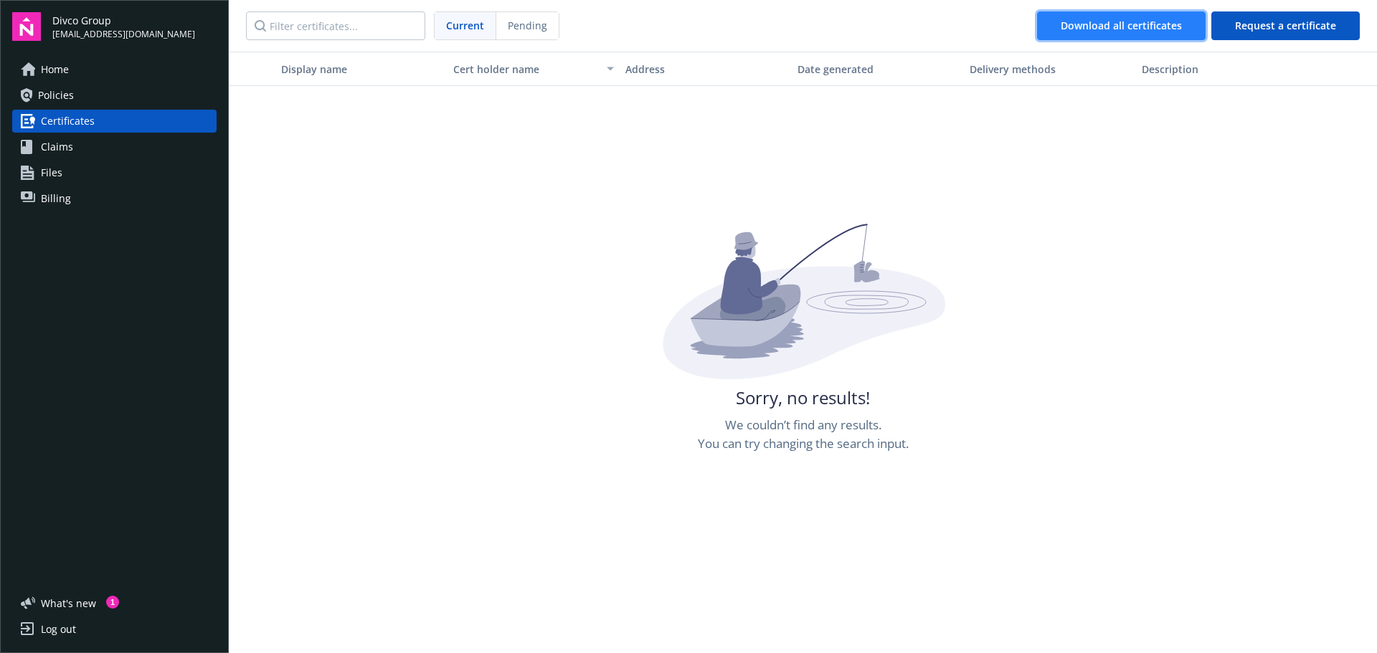
click at [1143, 25] on div "Download all certificates" at bounding box center [1121, 25] width 121 height 27
click at [370, 251] on div "Sorry, no results! We couldn’t find any results. You can try changing the searc…" at bounding box center [803, 550] width 1148 height 653
click at [144, 147] on link "Claims" at bounding box center [114, 147] width 204 height 23
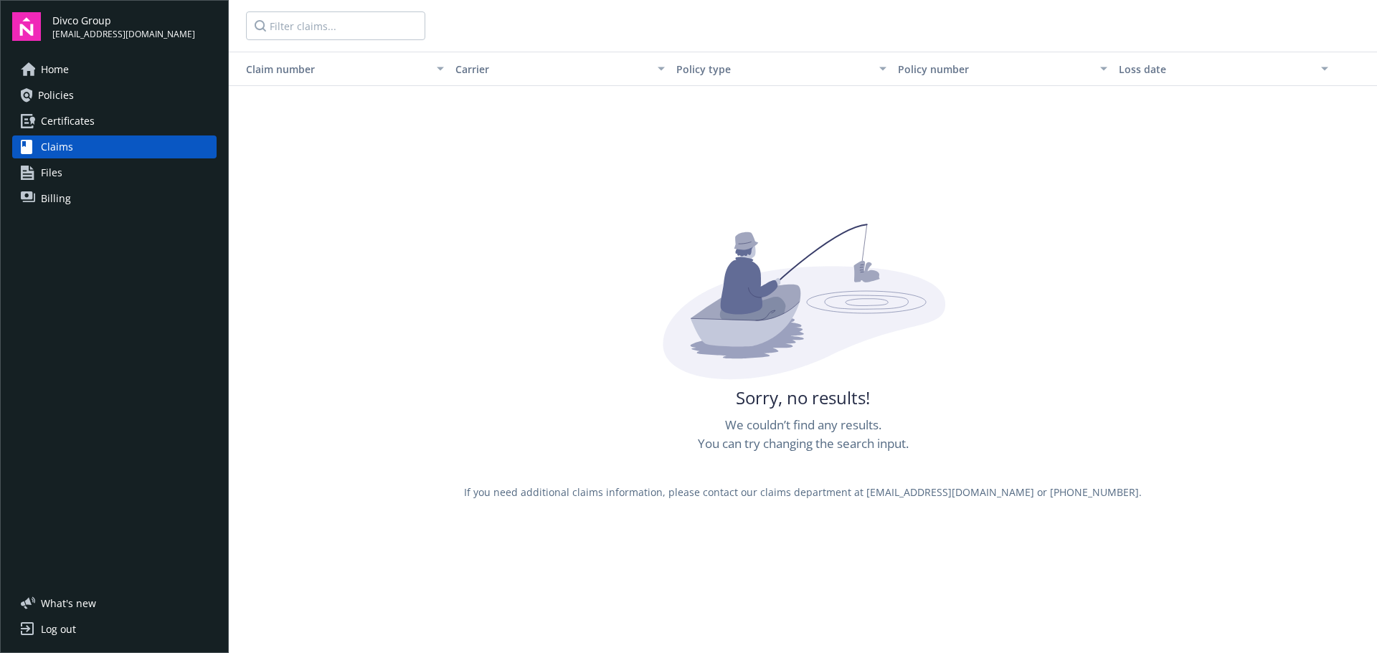
click at [105, 176] on link "Files" at bounding box center [114, 172] width 204 height 23
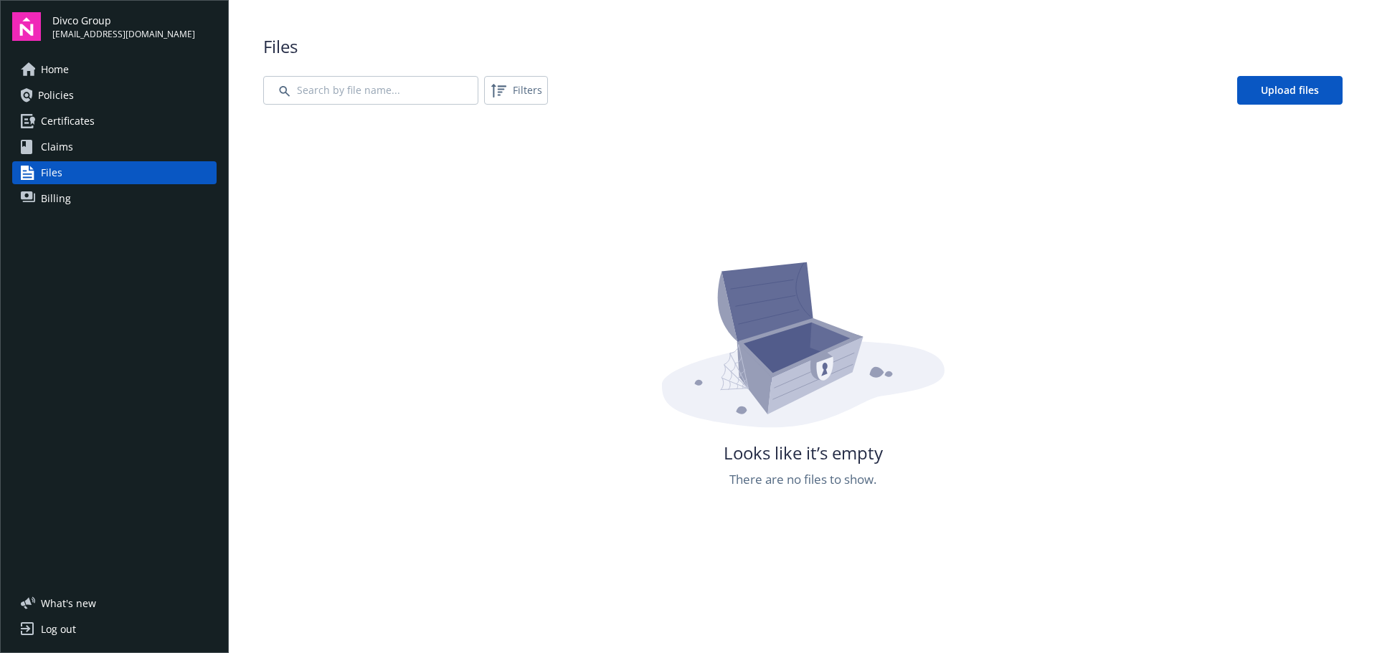
click at [94, 205] on link "Billing" at bounding box center [114, 198] width 204 height 23
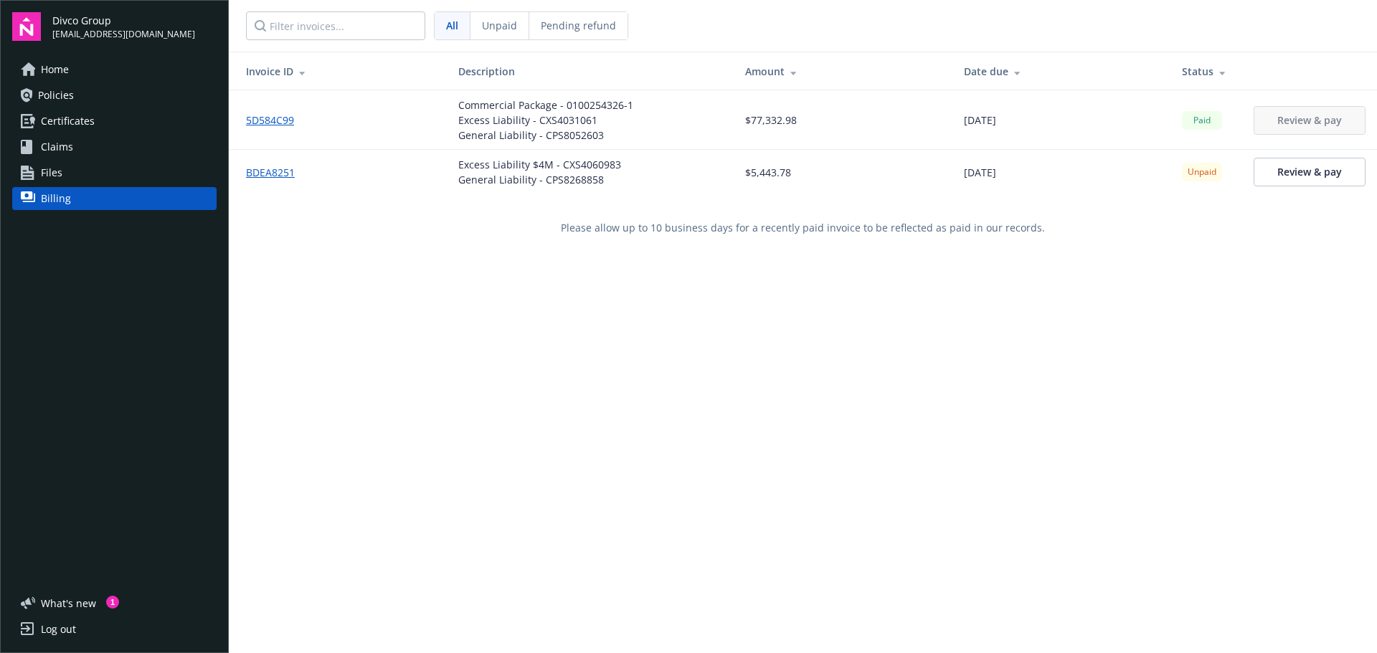
click at [829, 275] on div "Invoice ID Description Amount Date due Status 5D584C99 Commercial Package - 010…" at bounding box center [803, 378] width 1148 height 653
click at [1011, 128] on td "[DATE]" at bounding box center [1062, 120] width 218 height 60
click at [983, 118] on span "[DATE]" at bounding box center [980, 120] width 32 height 15
click at [734, 584] on div "Invoice ID Description Amount Date due Status 5D584C99 Commercial Package - 010…" at bounding box center [803, 378] width 1148 height 653
